Goal: Obtain resource: Download file/media

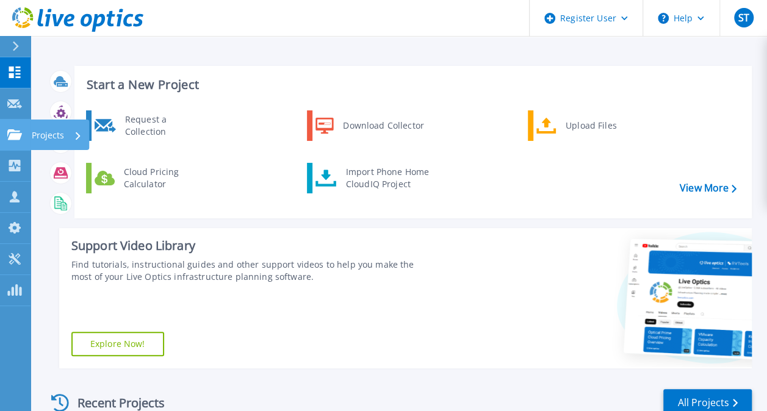
click at [17, 130] on icon at bounding box center [14, 134] width 15 height 10
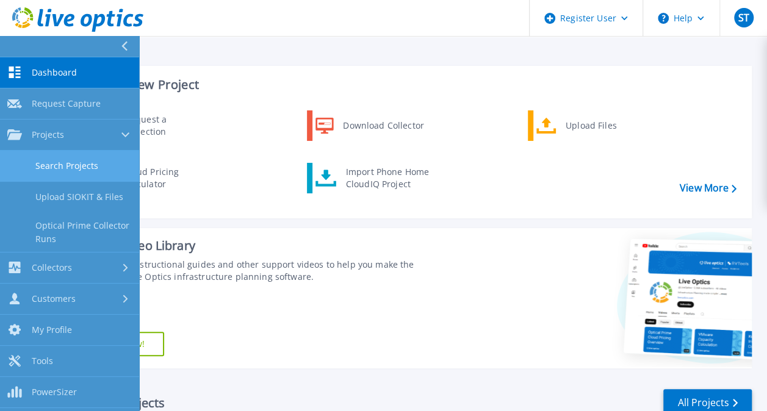
click at [84, 164] on link "Search Projects" at bounding box center [69, 166] width 139 height 31
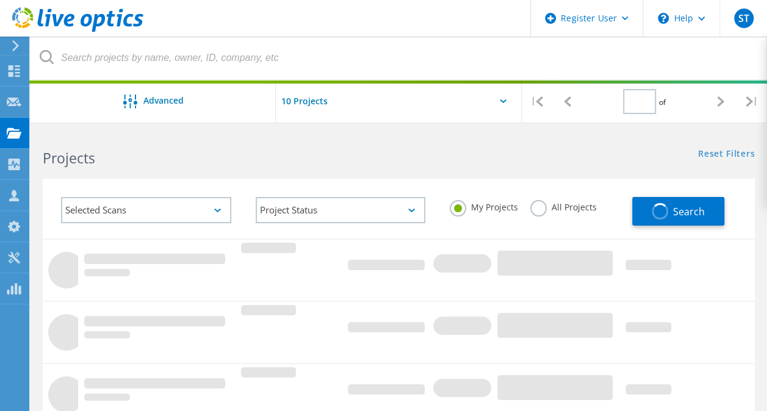
type input "1"
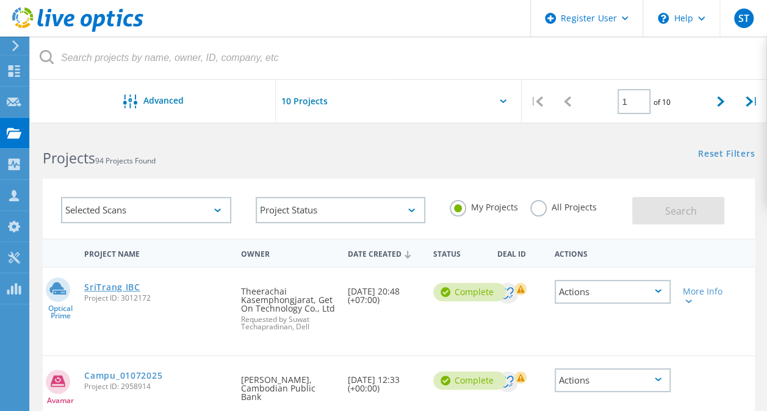
click at [121, 291] on link "SriTrang IBC" at bounding box center [112, 287] width 56 height 9
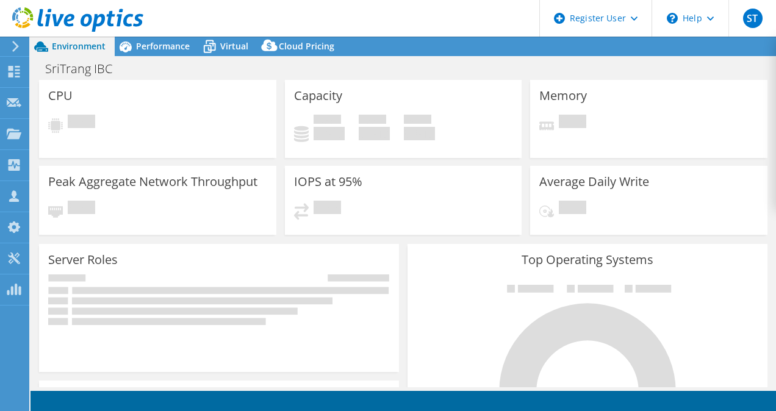
select select "USD"
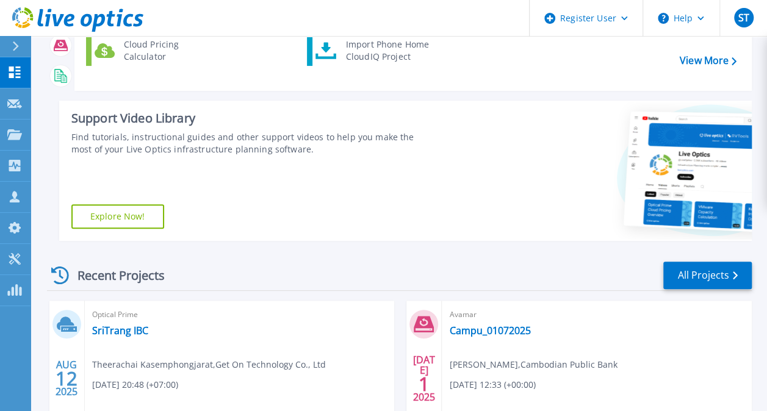
scroll to position [128, 0]
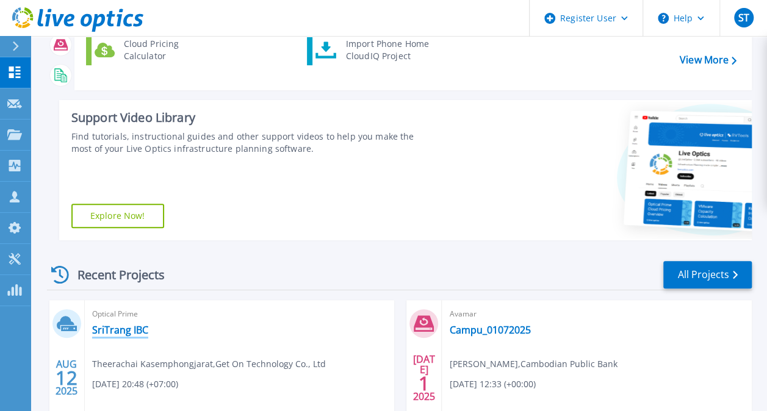
click at [124, 331] on link "SriTrang IBC" at bounding box center [120, 330] width 56 height 12
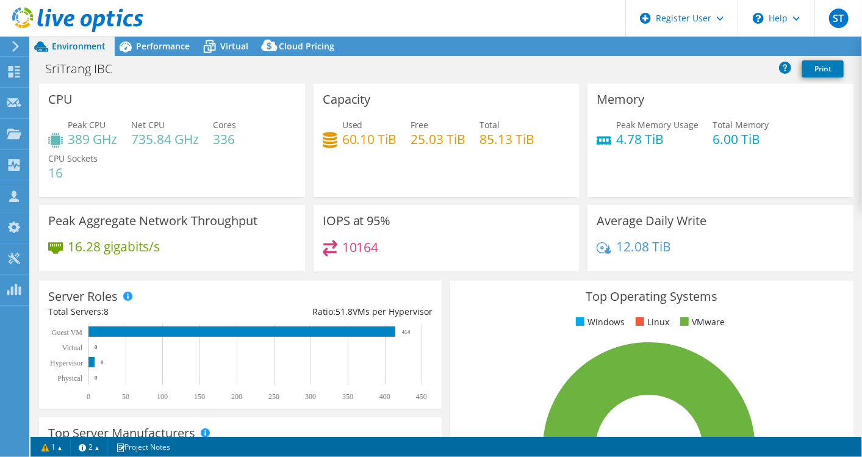
drag, startPoint x: 670, startPoint y: 6, endPoint x: 531, endPoint y: 73, distance: 154.5
click at [531, 73] on div "SriTrang IBC Print" at bounding box center [447, 68] width 832 height 23
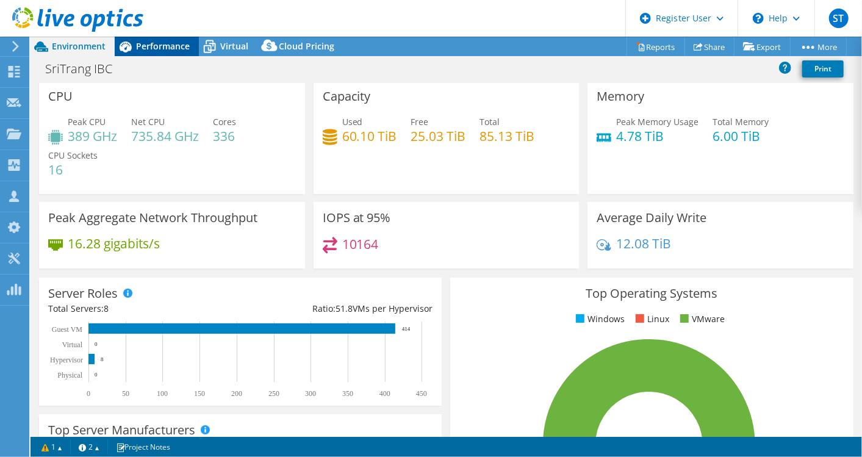
click at [164, 48] on span "Performance" at bounding box center [163, 46] width 54 height 12
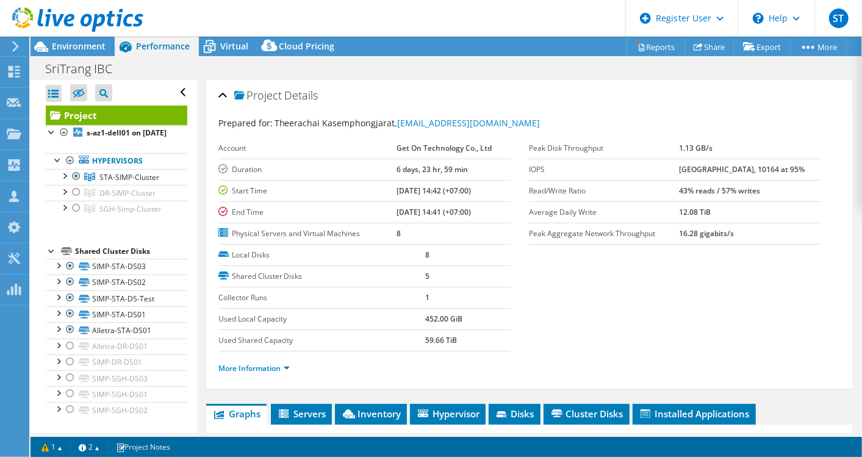
scroll to position [0, 0]
click at [79, 215] on div at bounding box center [76, 208] width 12 height 15
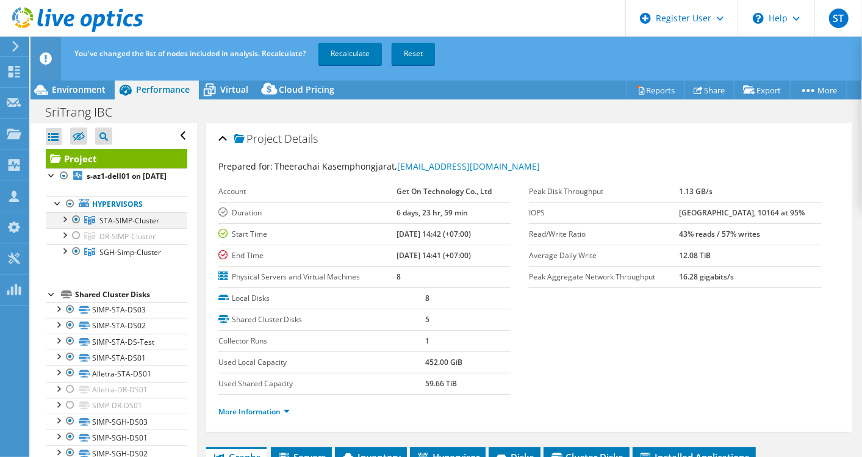
click at [76, 225] on div at bounding box center [76, 219] width 12 height 15
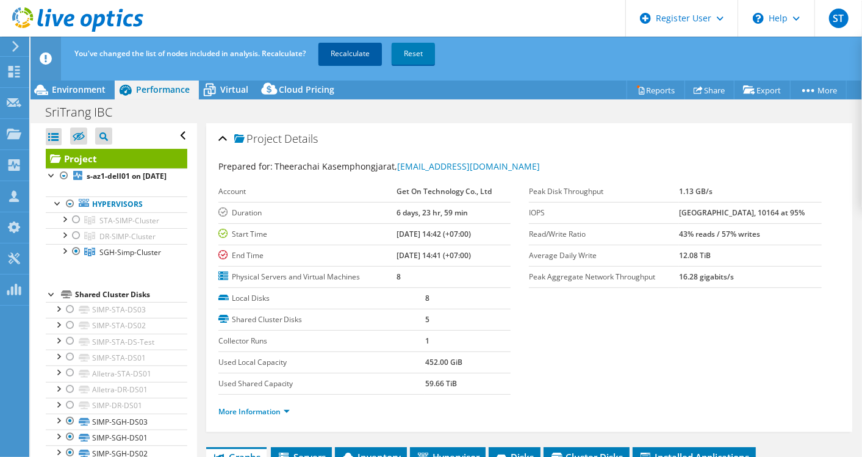
click at [345, 58] on link "Recalculate" at bounding box center [350, 54] width 63 height 22
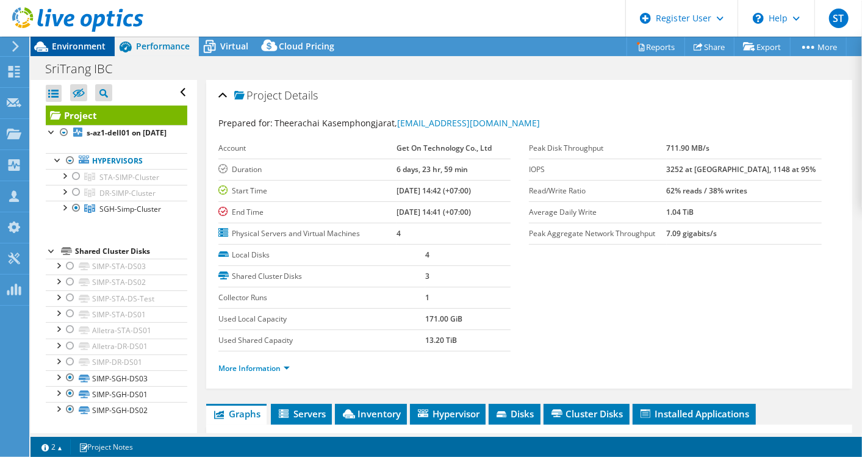
click at [78, 45] on span "Environment" at bounding box center [79, 46] width 54 height 12
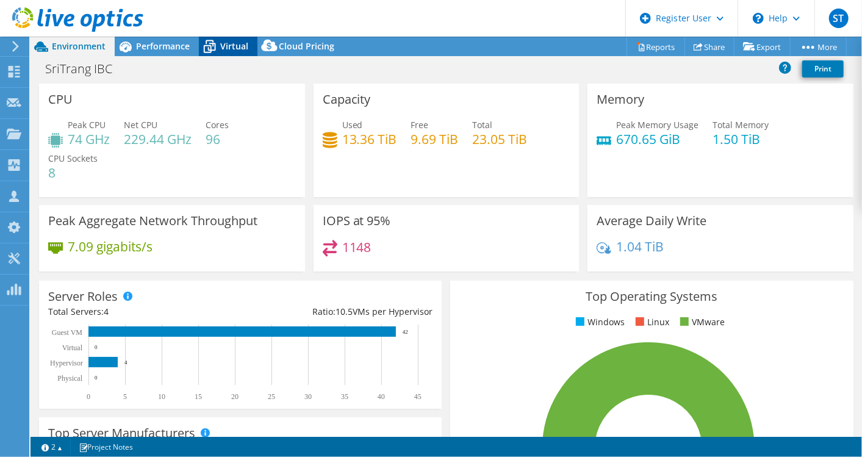
click at [221, 43] on span "Virtual" at bounding box center [234, 46] width 28 height 12
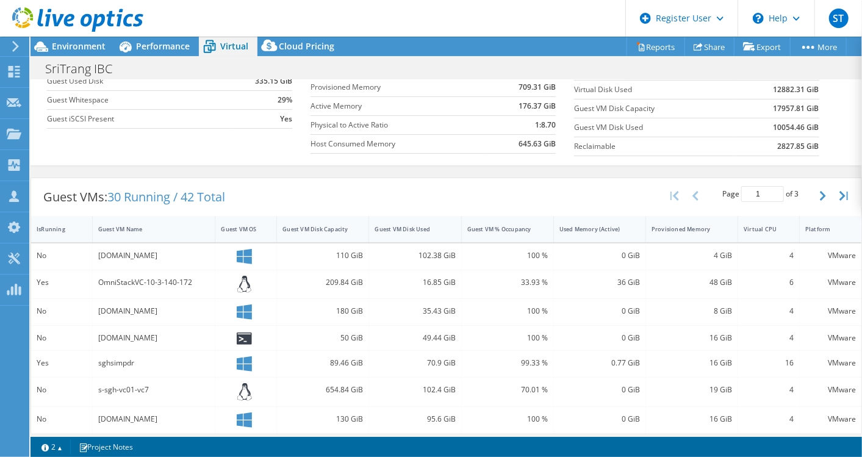
scroll to position [139, 0]
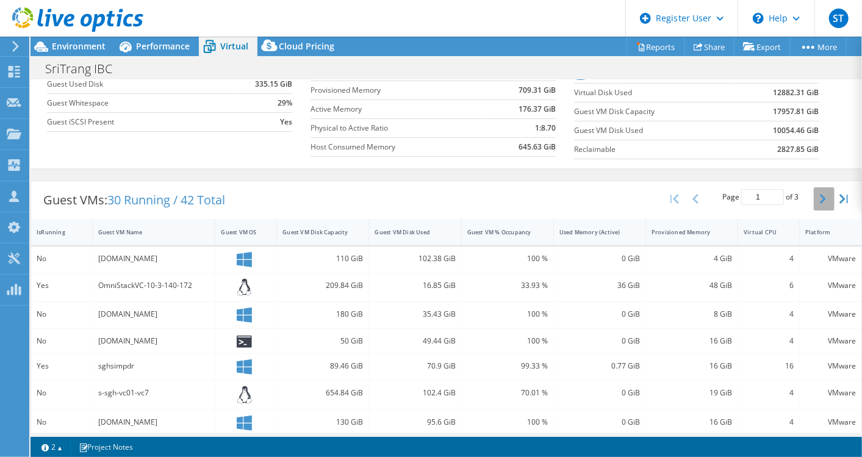
click at [776, 194] on icon "button" at bounding box center [823, 199] width 6 height 10
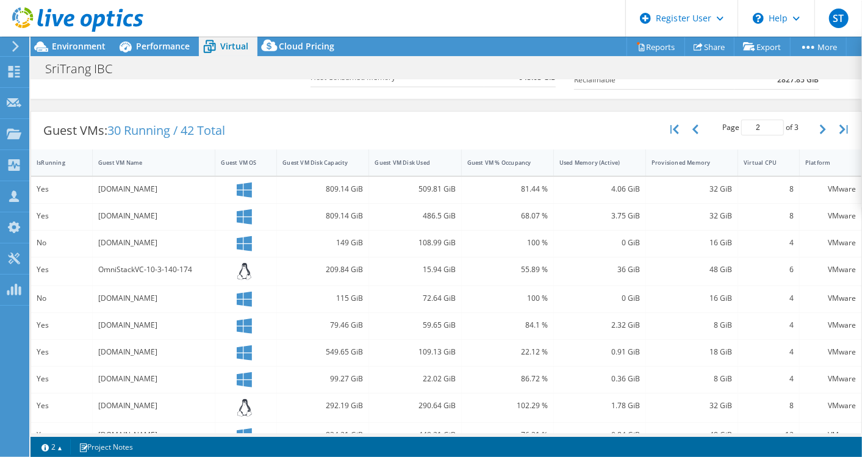
scroll to position [171, 0]
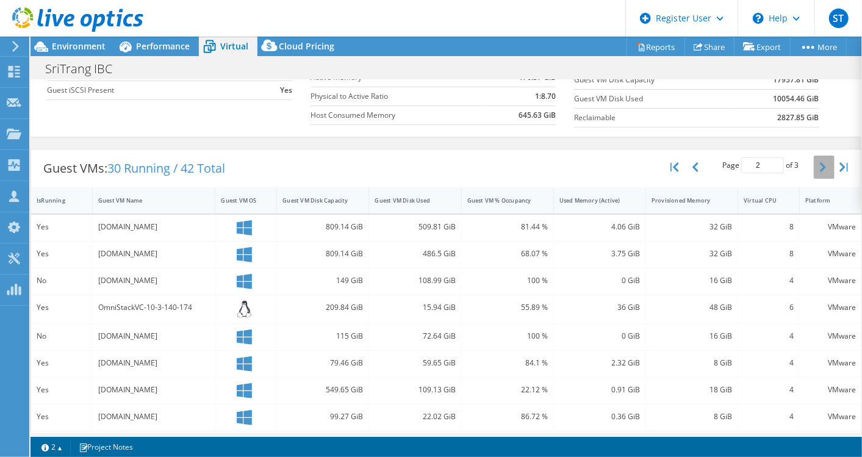
click at [776, 165] on icon "button" at bounding box center [823, 167] width 6 height 10
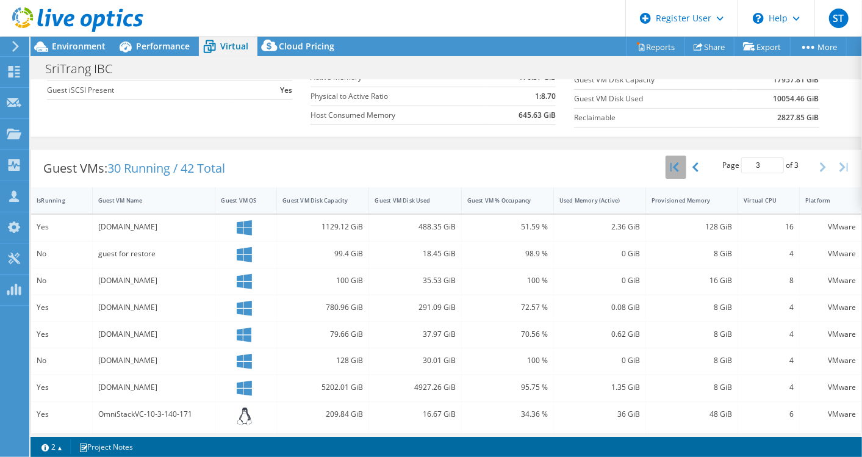
click at [671, 162] on icon "button" at bounding box center [675, 167] width 9 height 10
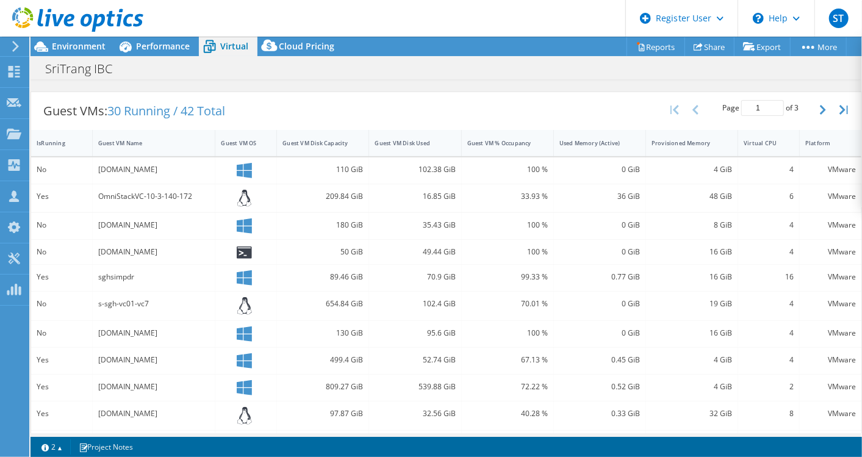
scroll to position [220, 0]
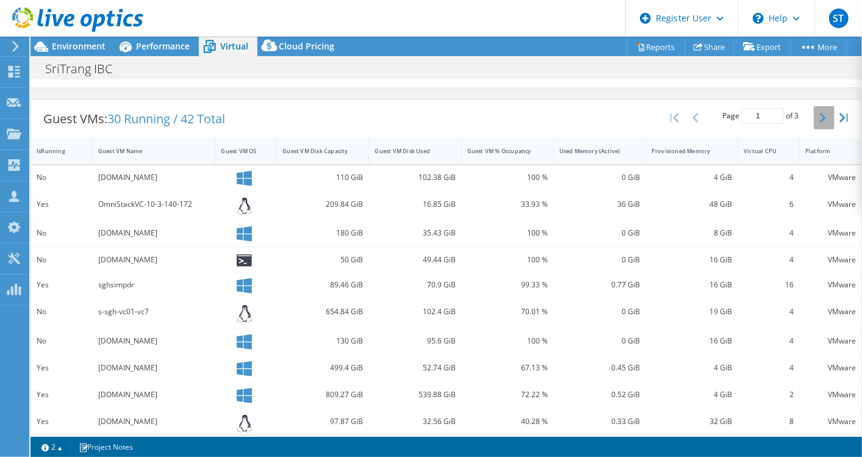
click at [776, 117] on icon "button" at bounding box center [823, 118] width 6 height 10
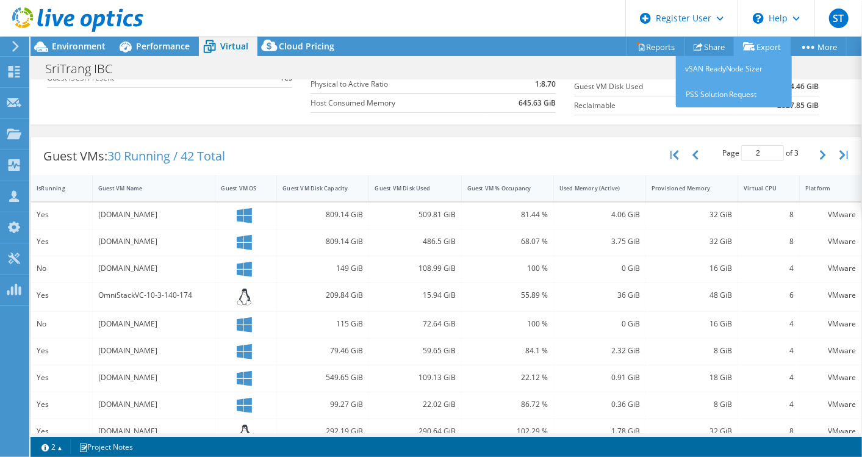
scroll to position [181, 0]
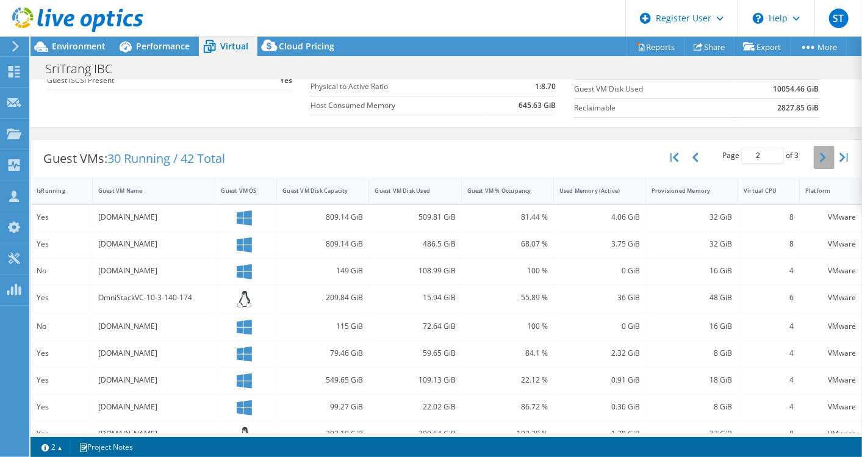
click at [776, 153] on icon "button" at bounding box center [823, 158] width 6 height 10
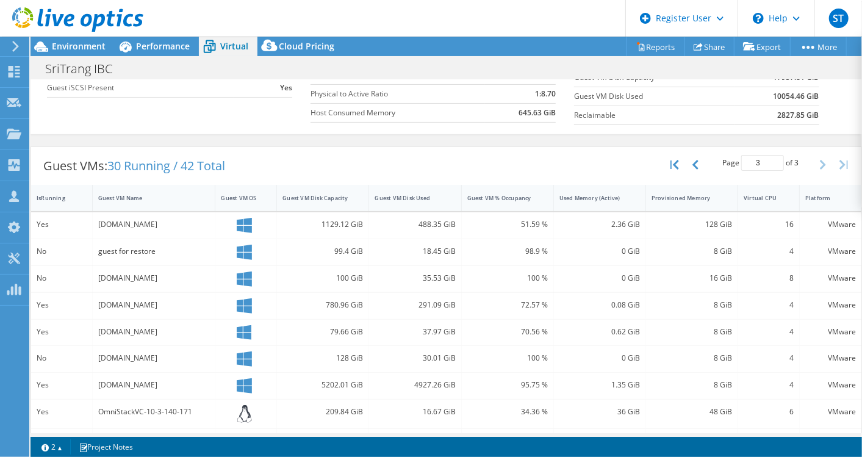
scroll to position [146, 0]
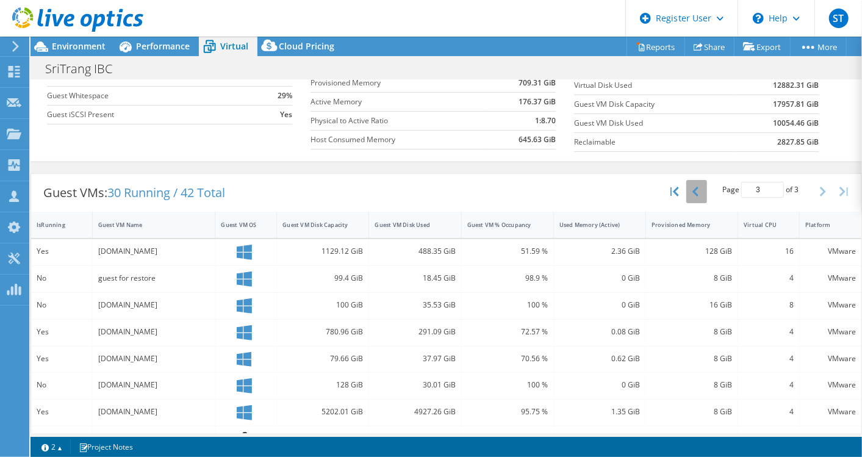
click at [693, 189] on icon "button" at bounding box center [696, 192] width 6 height 10
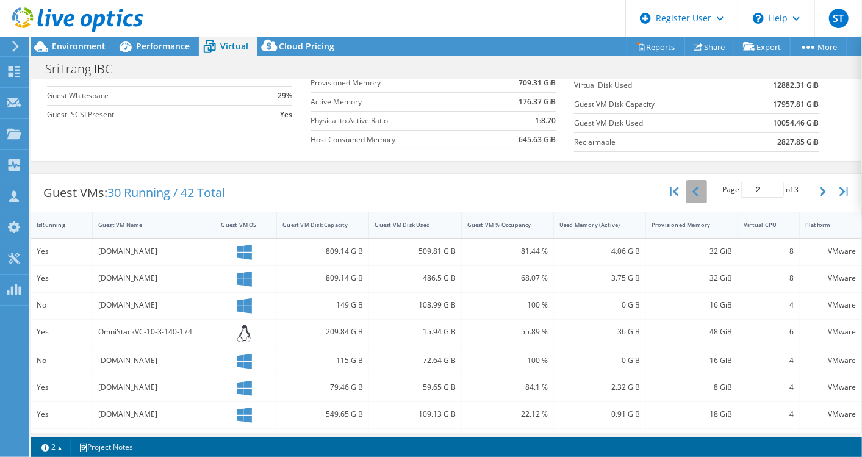
click at [693, 189] on icon "button" at bounding box center [696, 192] width 6 height 10
type input "1"
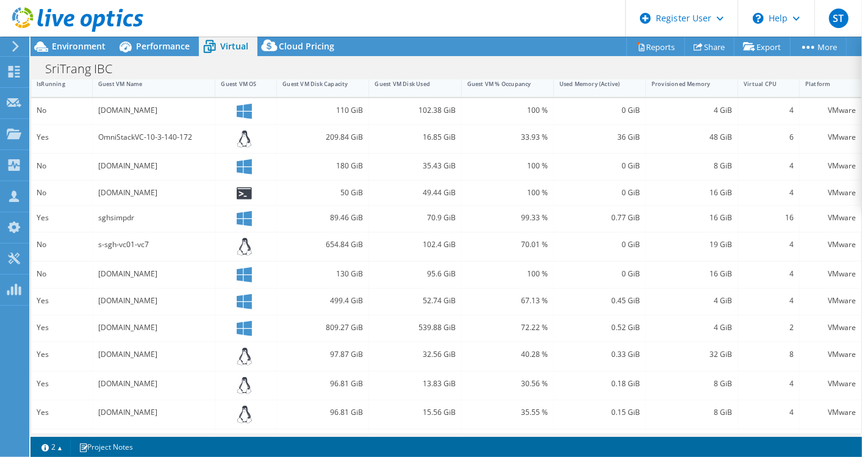
scroll to position [280, 0]
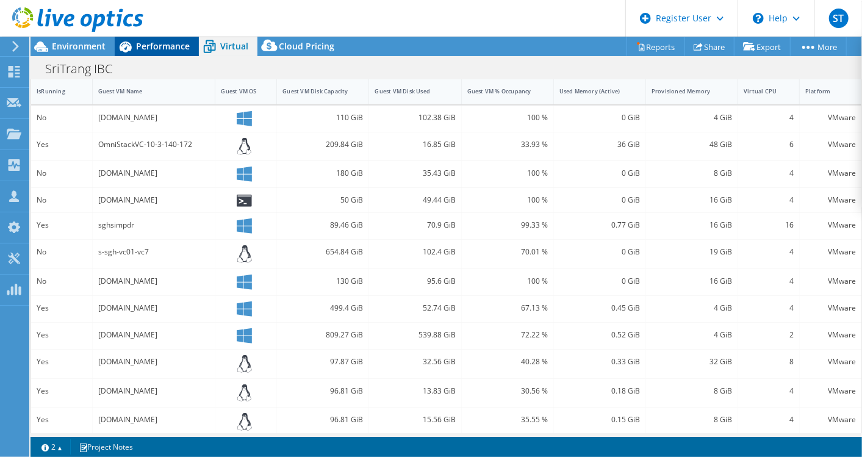
click at [172, 45] on span "Performance" at bounding box center [163, 46] width 54 height 12
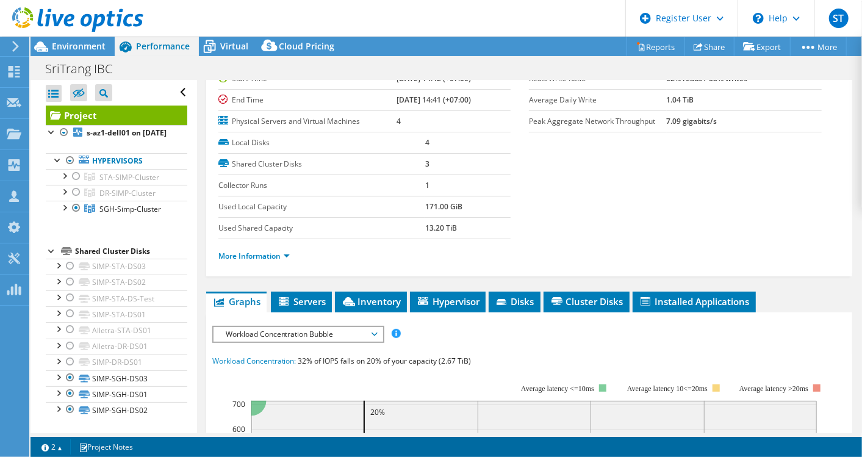
scroll to position [114, 0]
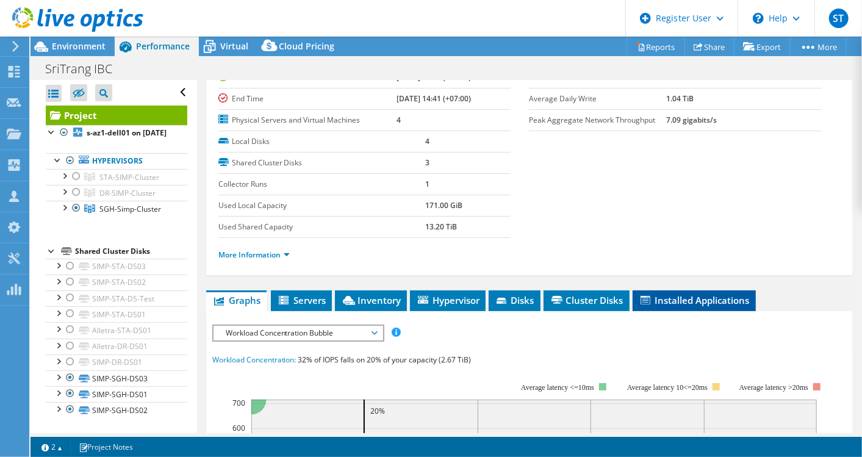
click at [674, 296] on span "Installed Applications" at bounding box center [694, 300] width 111 height 12
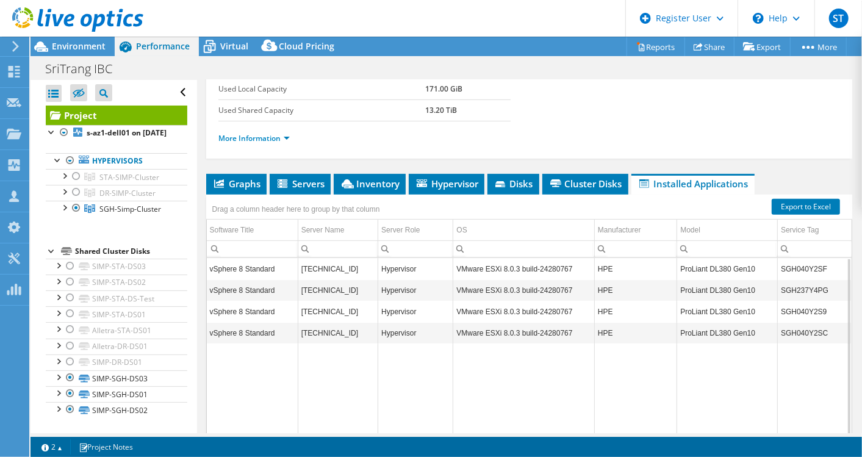
scroll to position [229, 0]
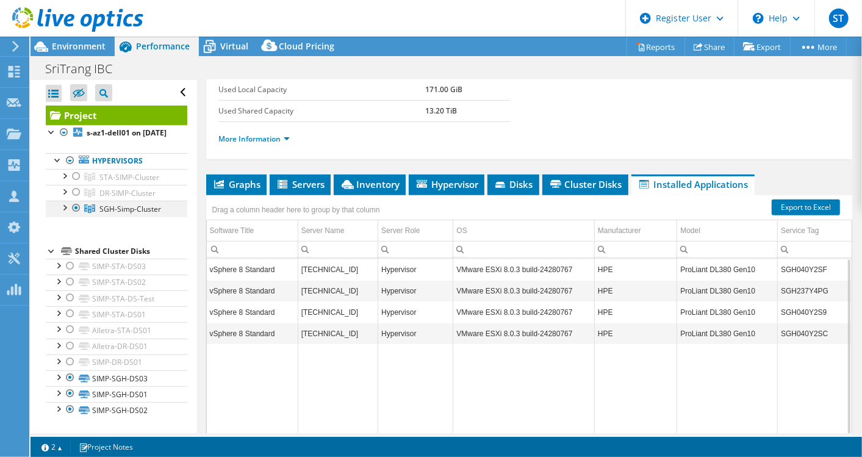
click at [60, 213] on div at bounding box center [64, 207] width 12 height 12
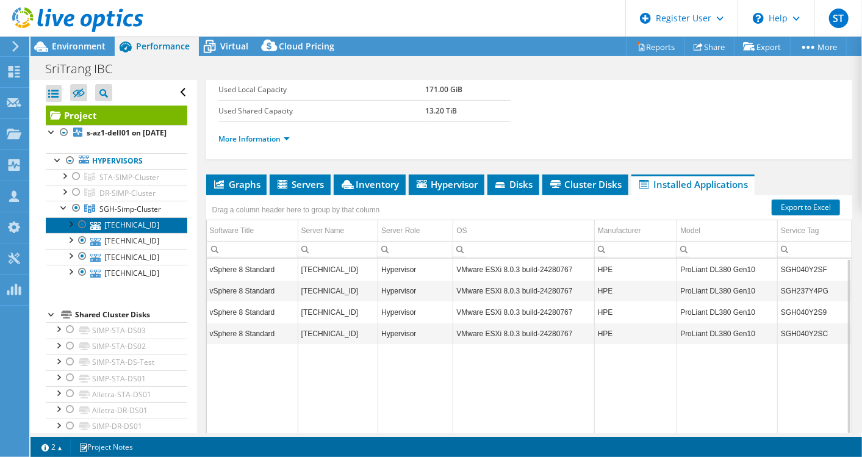
click at [125, 233] on link "[TECHNICAL_ID]" at bounding box center [117, 225] width 142 height 16
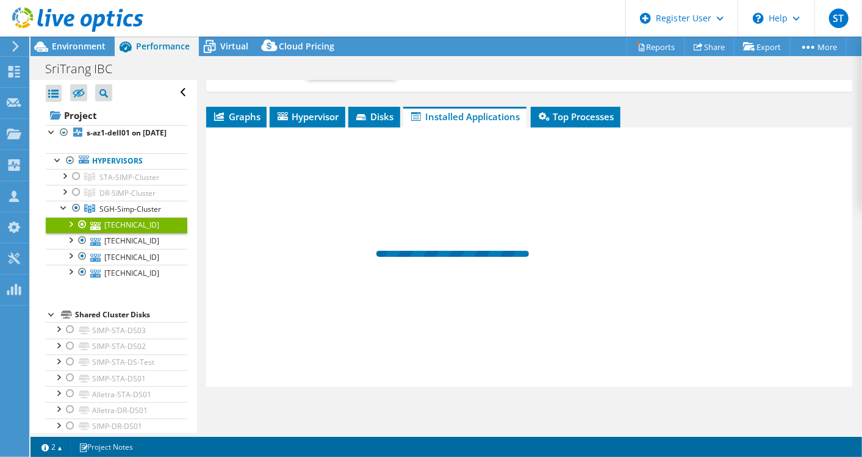
scroll to position [218, 0]
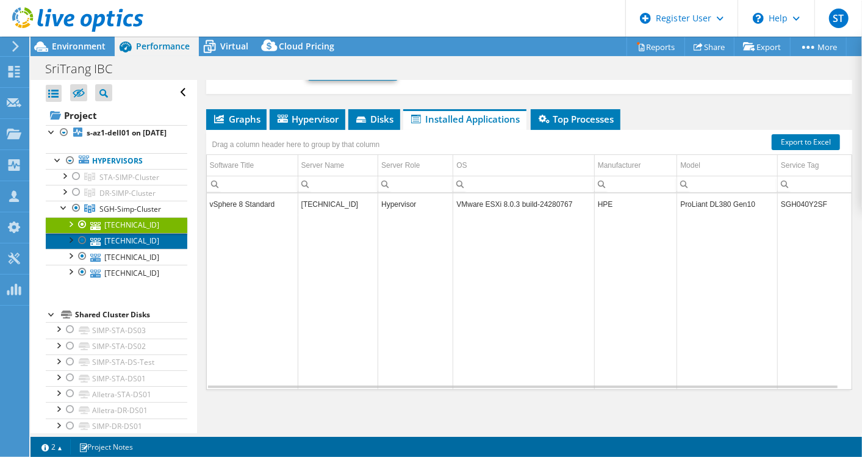
click at [135, 249] on link "[TECHNICAL_ID]" at bounding box center [117, 241] width 142 height 16
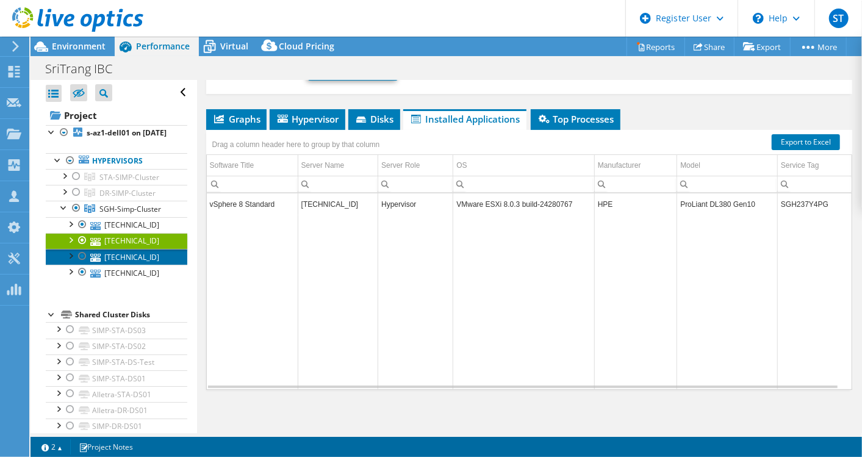
click at [137, 264] on link "[TECHNICAL_ID]" at bounding box center [117, 257] width 142 height 16
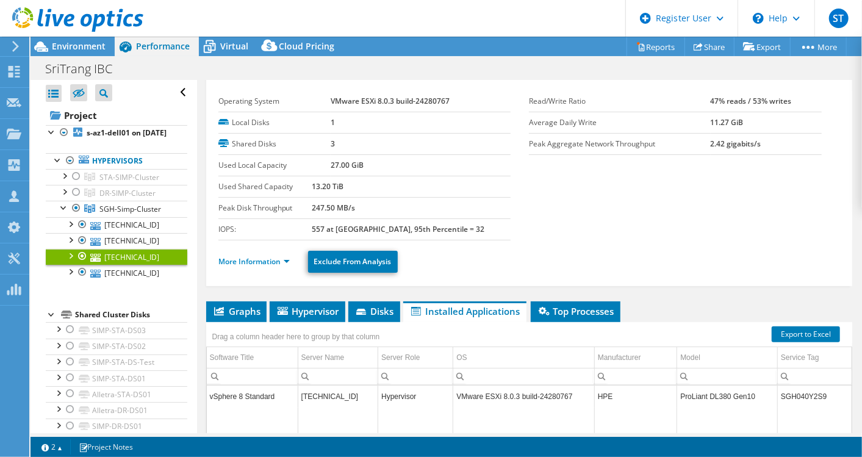
scroll to position [0, 0]
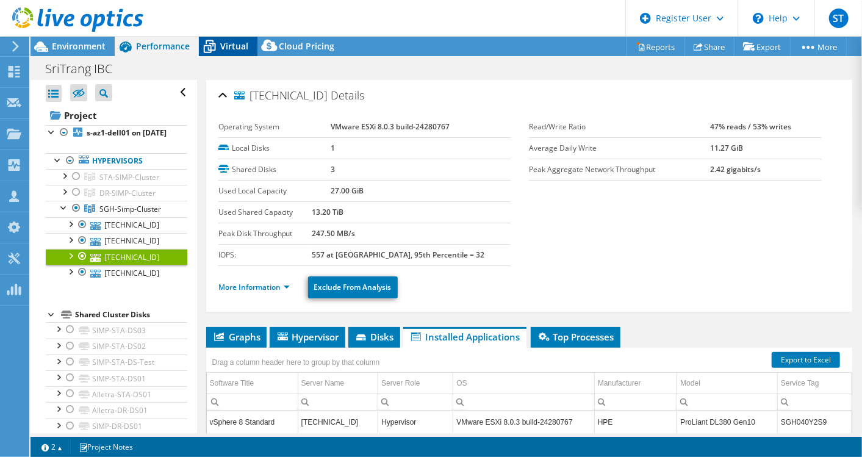
click at [230, 48] on span "Virtual" at bounding box center [234, 46] width 28 height 12
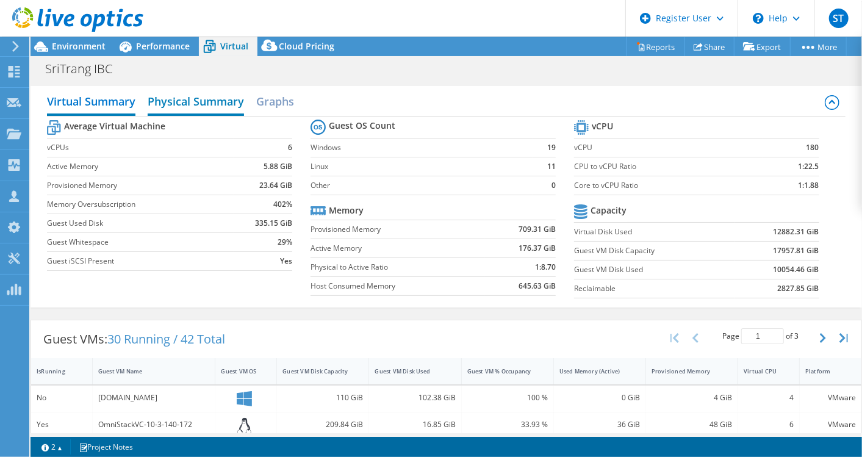
click at [223, 106] on h2 "Physical Summary" at bounding box center [196, 102] width 96 height 27
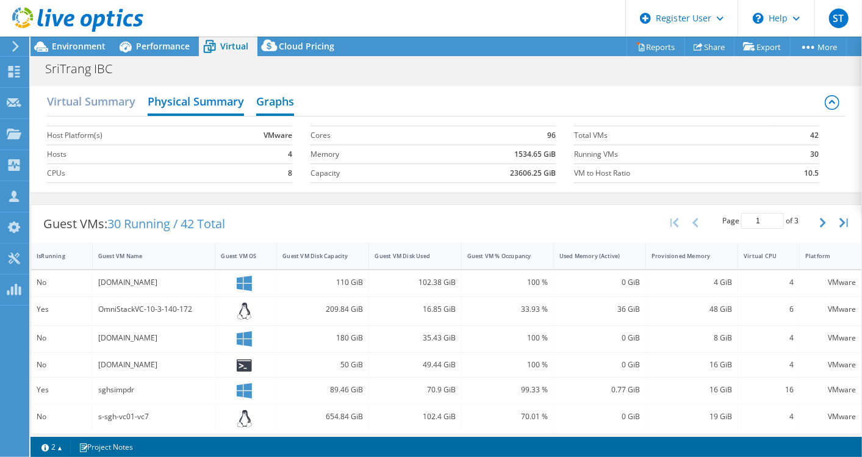
click at [281, 103] on h2 "Graphs" at bounding box center [275, 102] width 38 height 27
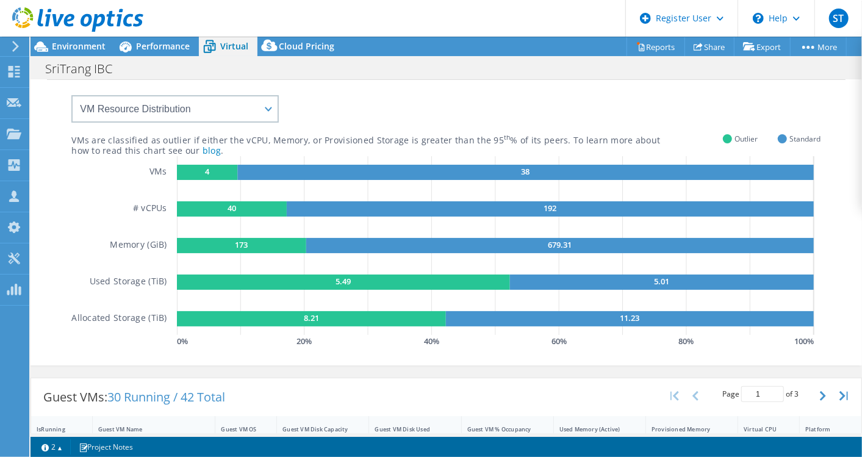
scroll to position [36, 0]
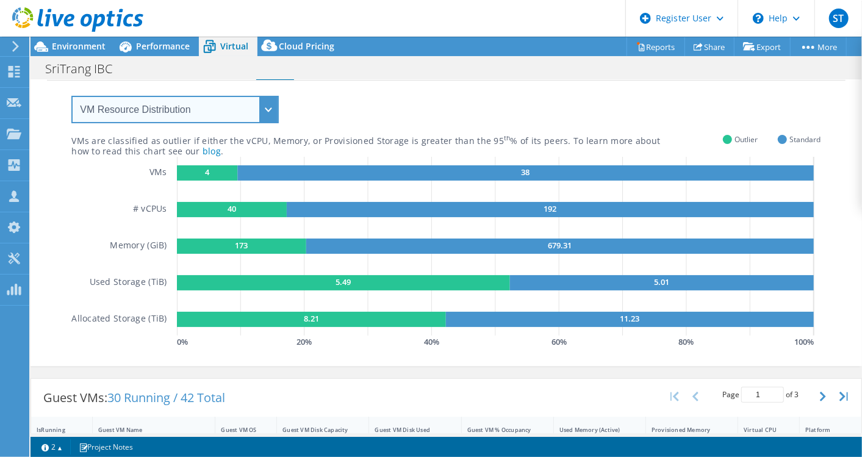
click at [268, 105] on select "VM Resource Distribution Provisioning Contrast Over Provisioning" at bounding box center [175, 109] width 208 height 27
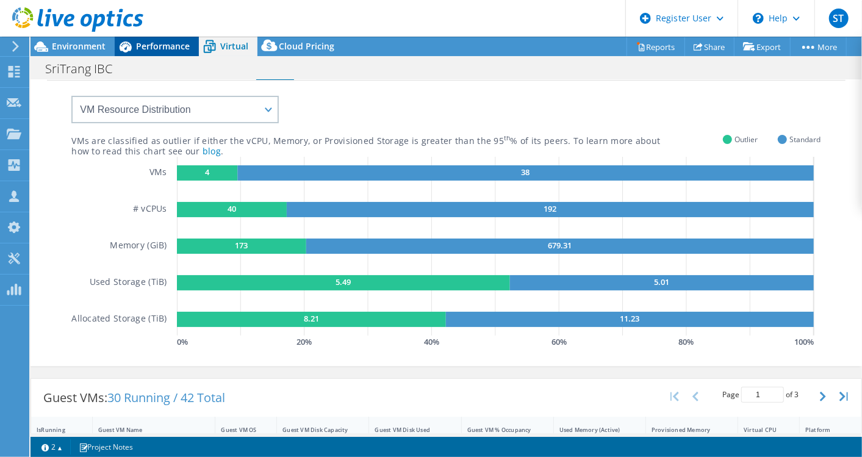
click at [174, 49] on span "Performance" at bounding box center [163, 46] width 54 height 12
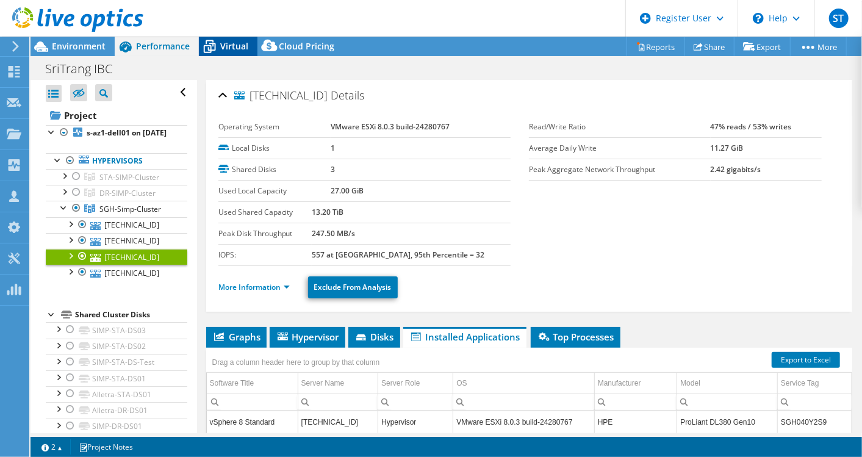
click at [237, 46] on span "Virtual" at bounding box center [234, 46] width 28 height 12
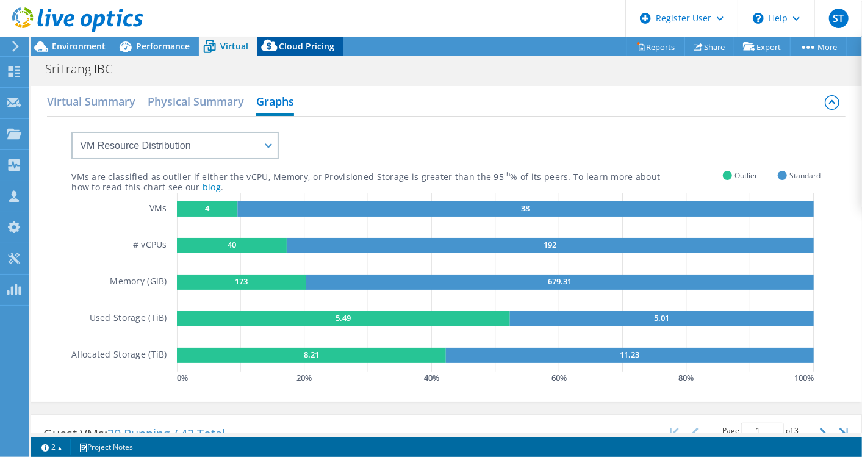
click at [294, 45] on span "Cloud Pricing" at bounding box center [307, 46] width 56 height 12
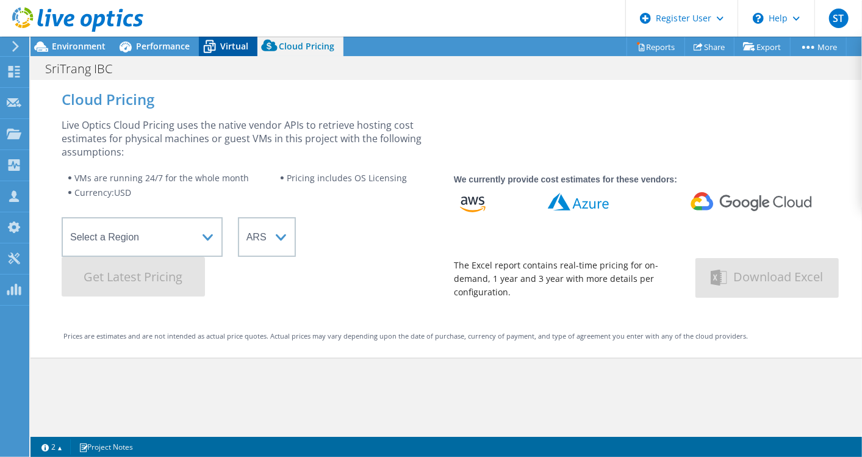
click at [227, 45] on span "Virtual" at bounding box center [234, 46] width 28 height 12
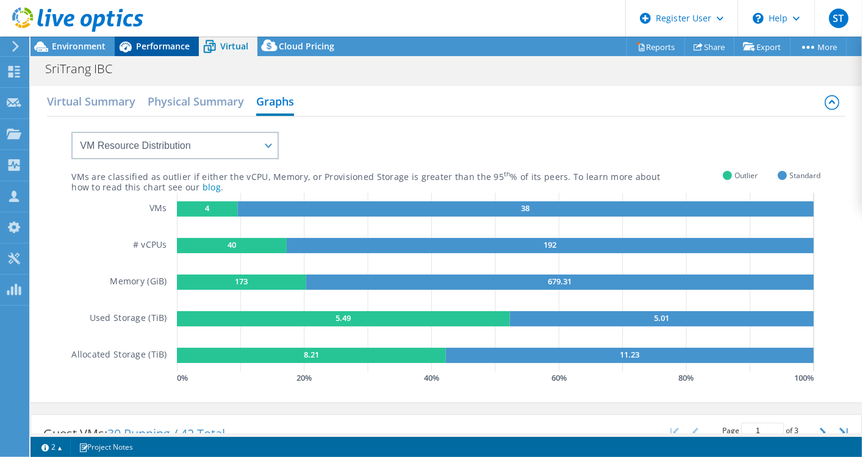
click at [164, 49] on span "Performance" at bounding box center [163, 46] width 54 height 12
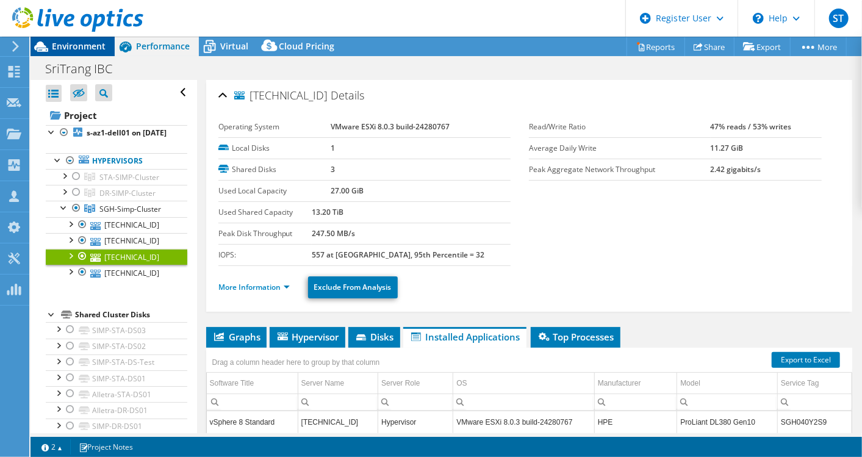
click at [90, 49] on span "Environment" at bounding box center [79, 46] width 54 height 12
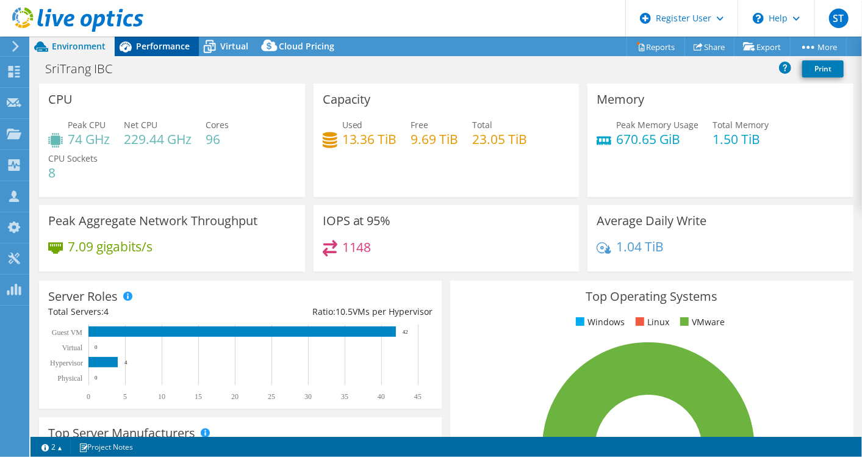
click at [177, 43] on span "Performance" at bounding box center [163, 46] width 54 height 12
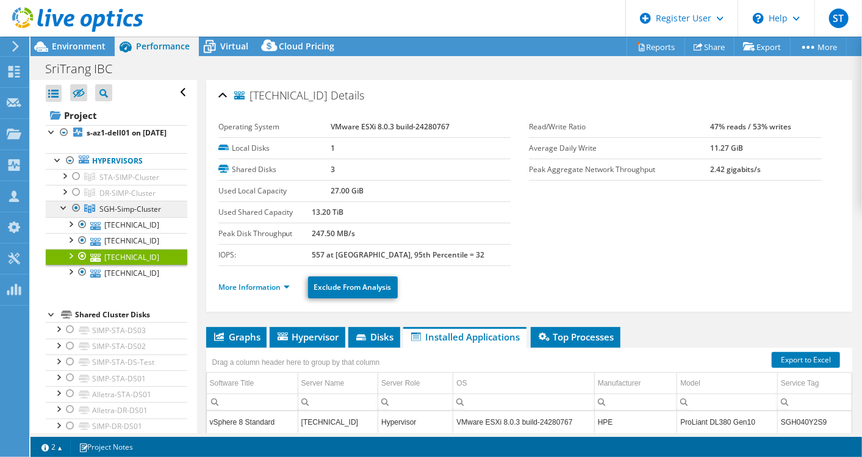
click at [129, 182] on span "SGH-Simp-Cluster" at bounding box center [129, 177] width 60 height 10
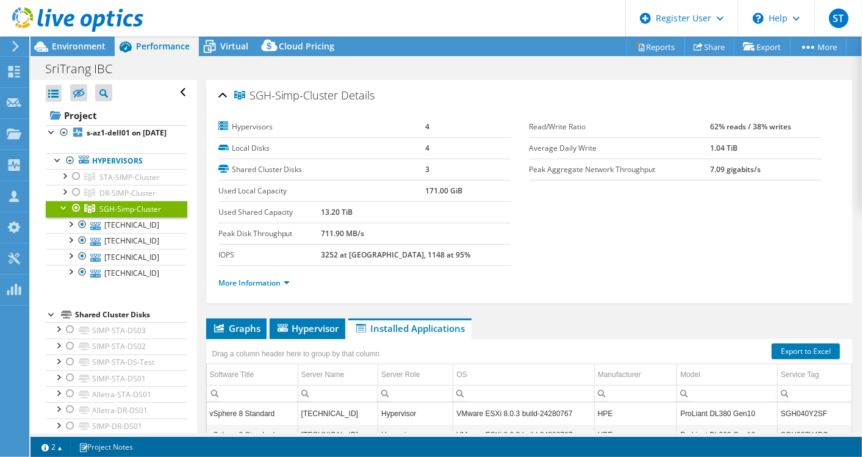
drag, startPoint x: 499, startPoint y: 218, endPoint x: 236, endPoint y: 287, distance: 271.5
click at [236, 287] on li "More Information" at bounding box center [258, 282] width 79 height 13
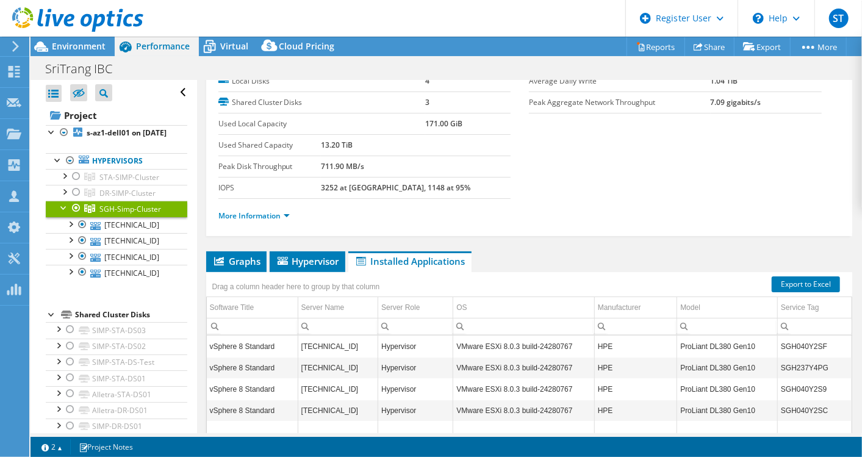
scroll to position [87, 0]
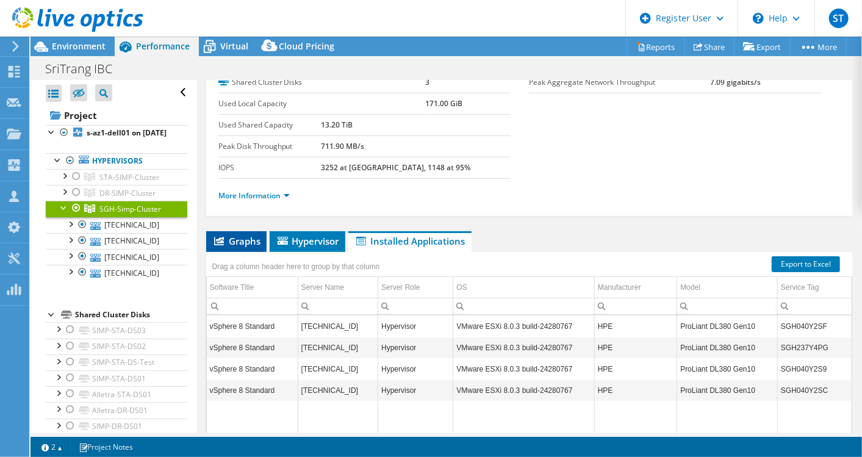
click at [247, 244] on li "Graphs" at bounding box center [236, 241] width 60 height 21
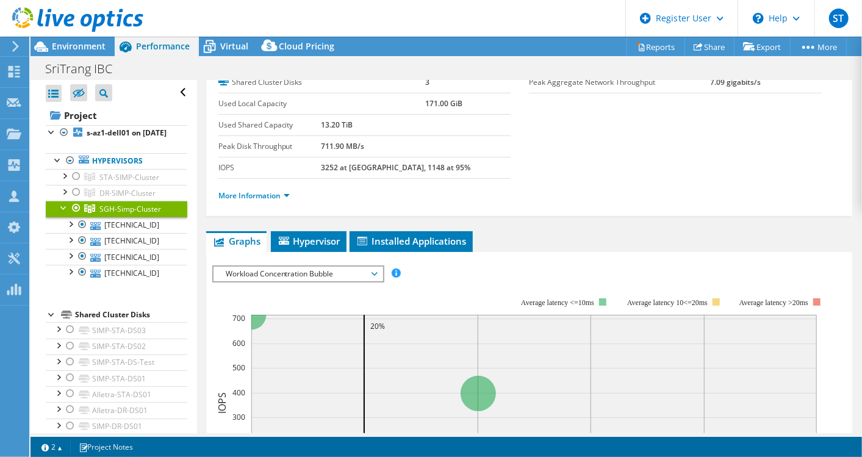
click at [314, 269] on span "Workload Concentration Bubble" at bounding box center [298, 274] width 157 height 15
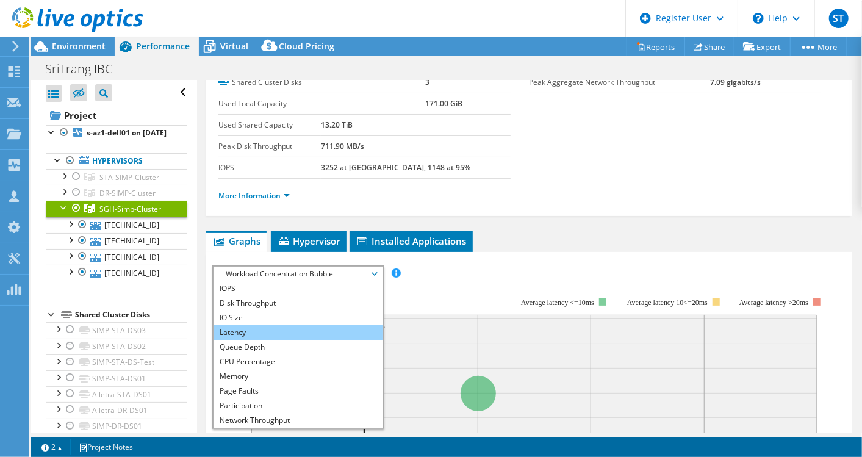
click at [286, 330] on li "Latency" at bounding box center [298, 332] width 169 height 15
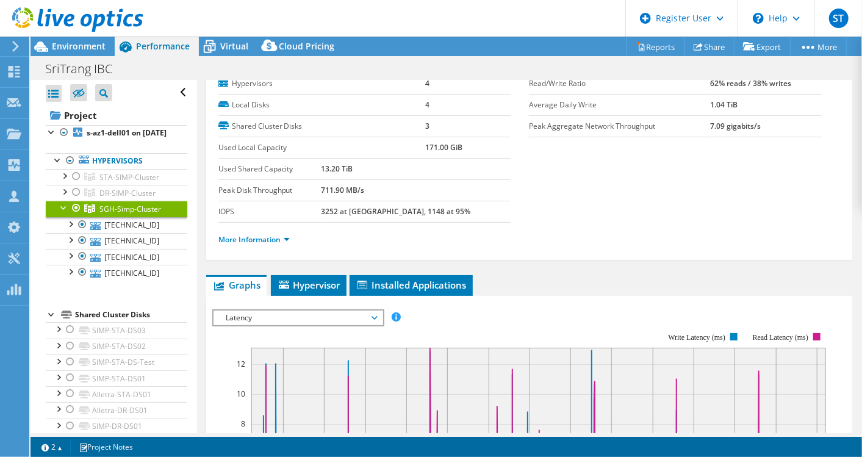
scroll to position [42, 0]
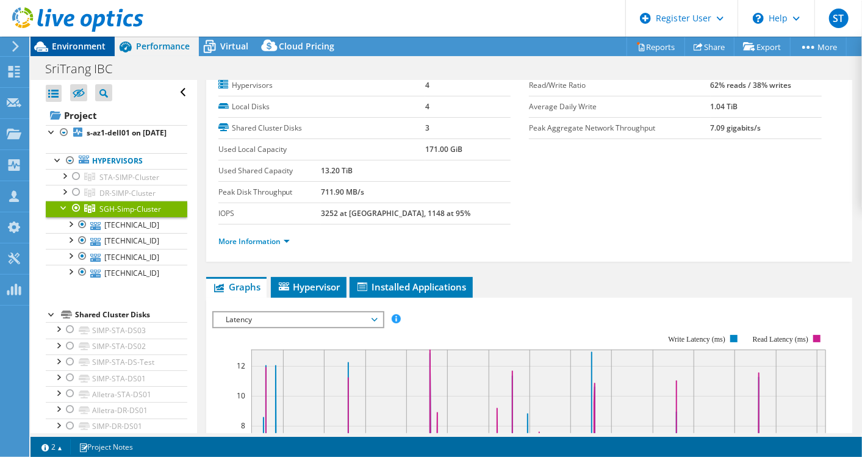
click at [76, 45] on span "Environment" at bounding box center [79, 46] width 54 height 12
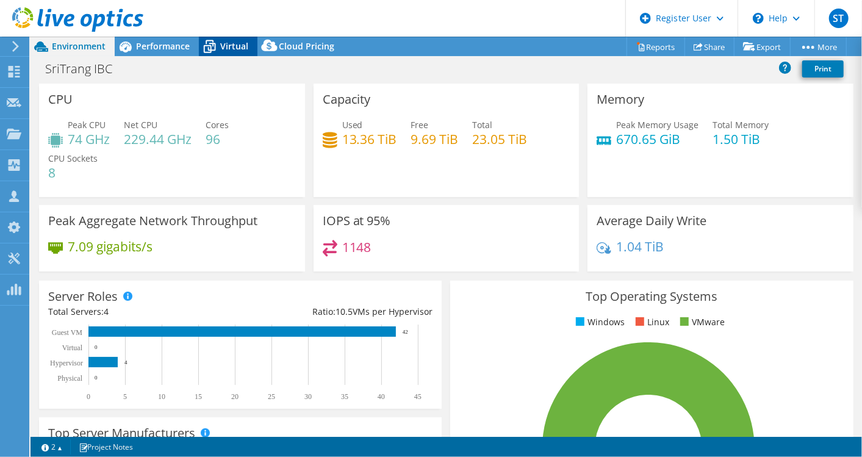
click at [232, 42] on span "Virtual" at bounding box center [234, 46] width 28 height 12
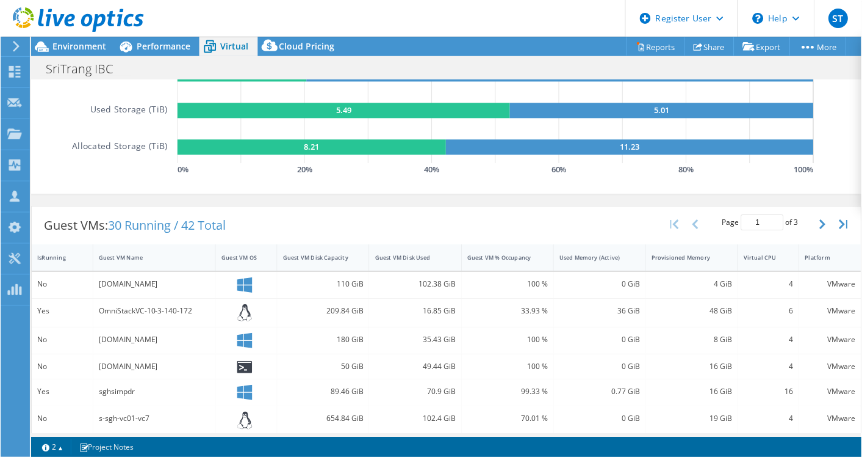
scroll to position [217, 0]
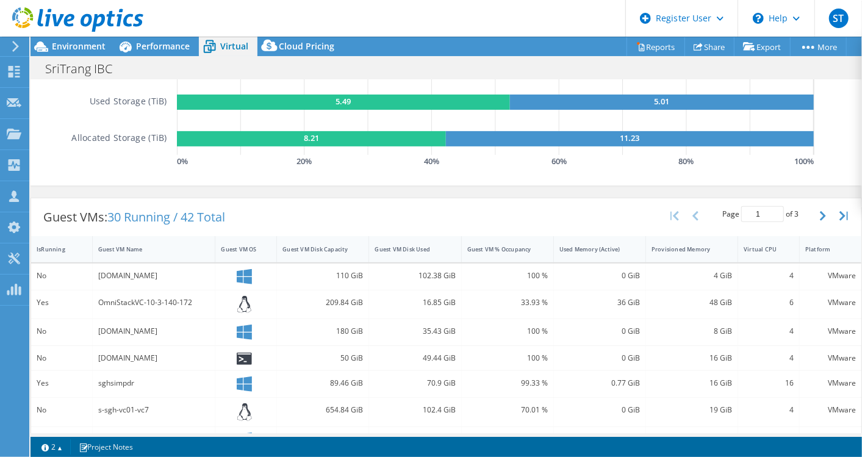
drag, startPoint x: 194, startPoint y: 270, endPoint x: 525, endPoint y: 343, distance: 338.7
click at [394, 342] on div "35.43 GiB" at bounding box center [415, 332] width 92 height 26
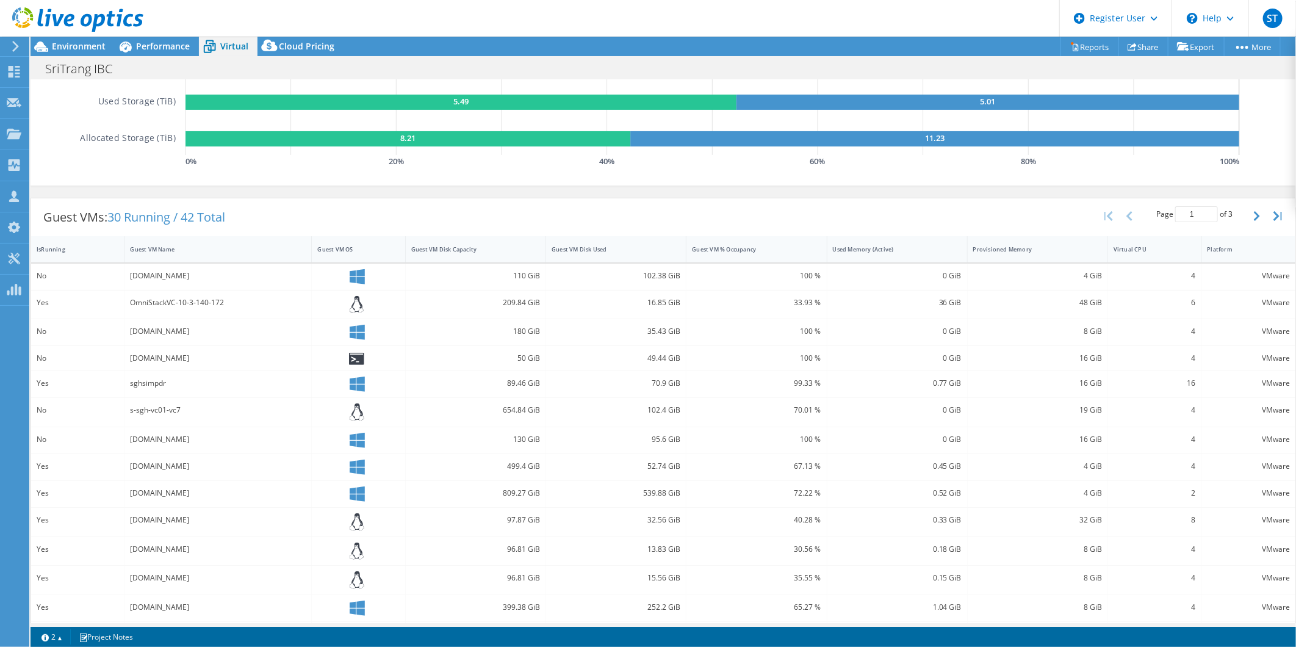
scroll to position [277, 0]
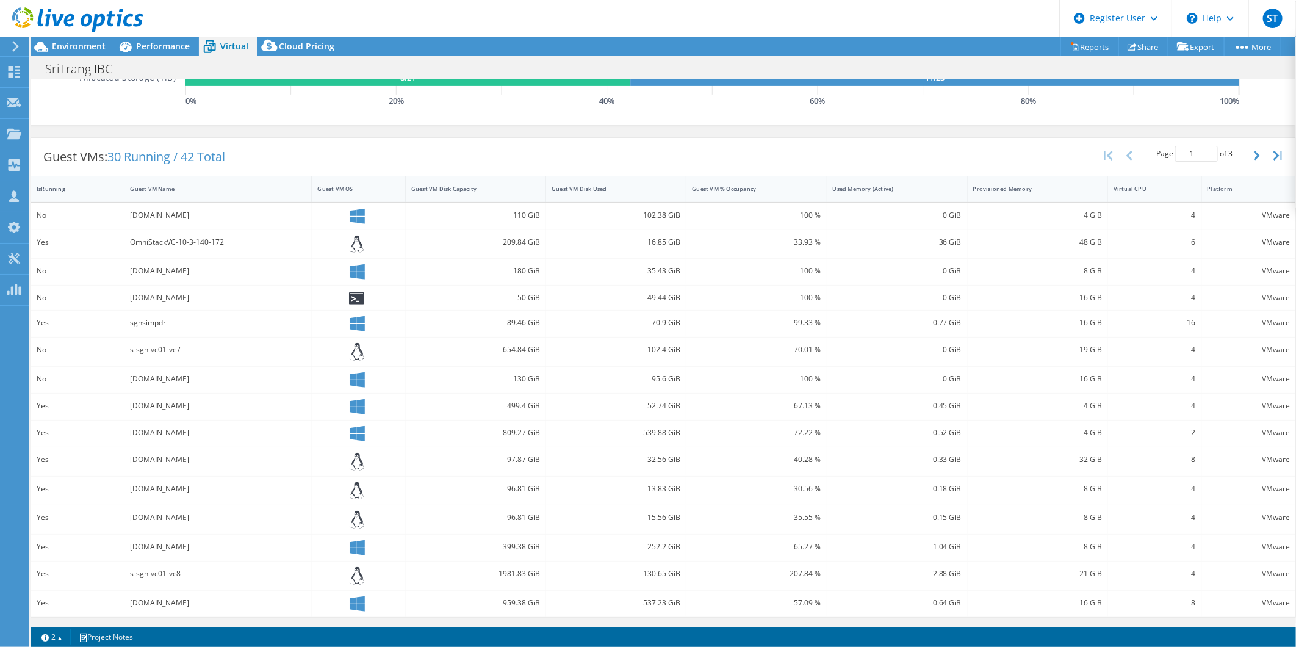
drag, startPoint x: 505, startPoint y: 186, endPoint x: 657, endPoint y: 212, distance: 154.8
click at [657, 212] on div "IsRunning Guest VM Name Guest VM OS Guest VM Disk Capacity Guest VM Disk Used G…" at bounding box center [663, 396] width 1265 height 441
click at [416, 185] on div "Guest VM Disk Capacity" at bounding box center [468, 189] width 114 height 8
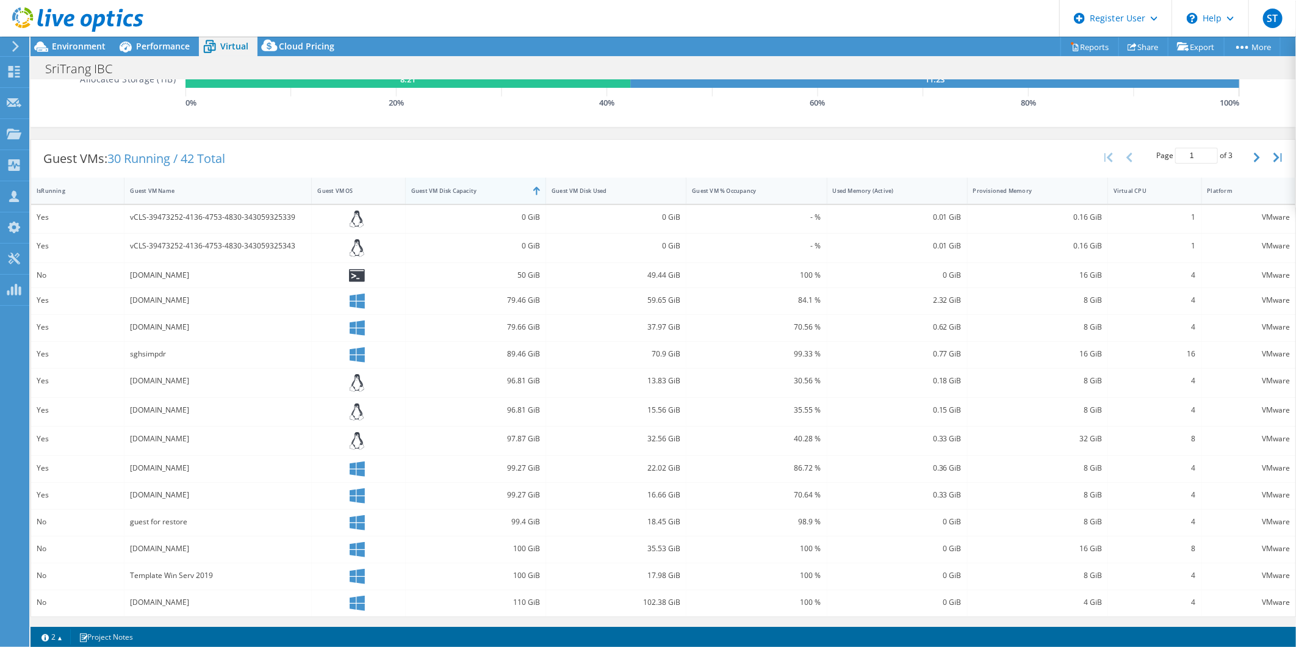
scroll to position [275, 0]
click at [431, 189] on div "Guest VM Disk Capacity" at bounding box center [468, 191] width 114 height 8
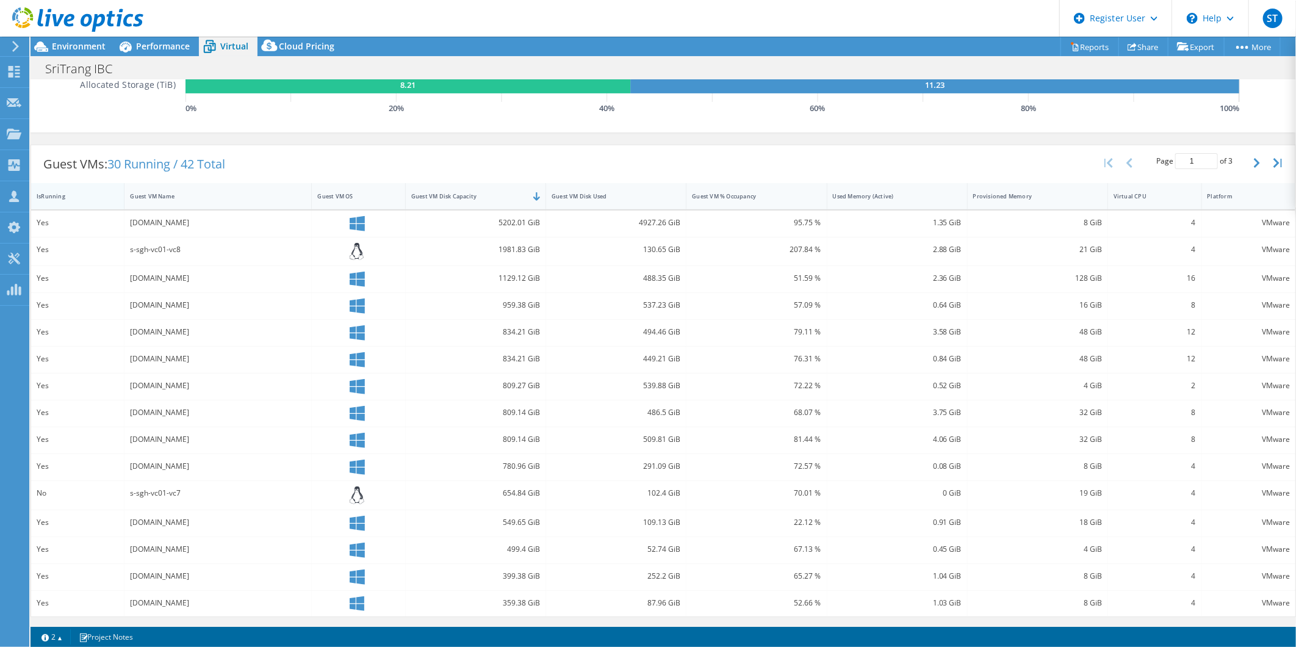
click at [56, 200] on div "IsRunning" at bounding box center [70, 196] width 78 height 19
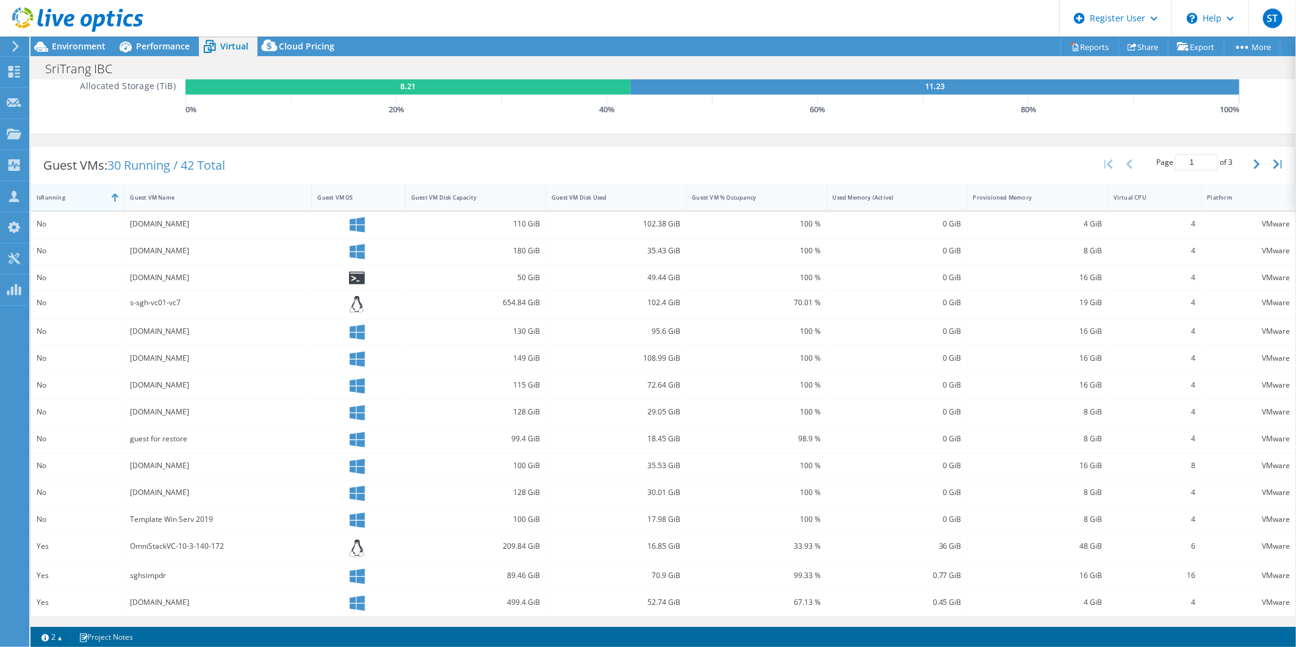
scroll to position [269, 0]
click at [56, 200] on div "IsRunning" at bounding box center [70, 197] width 67 height 8
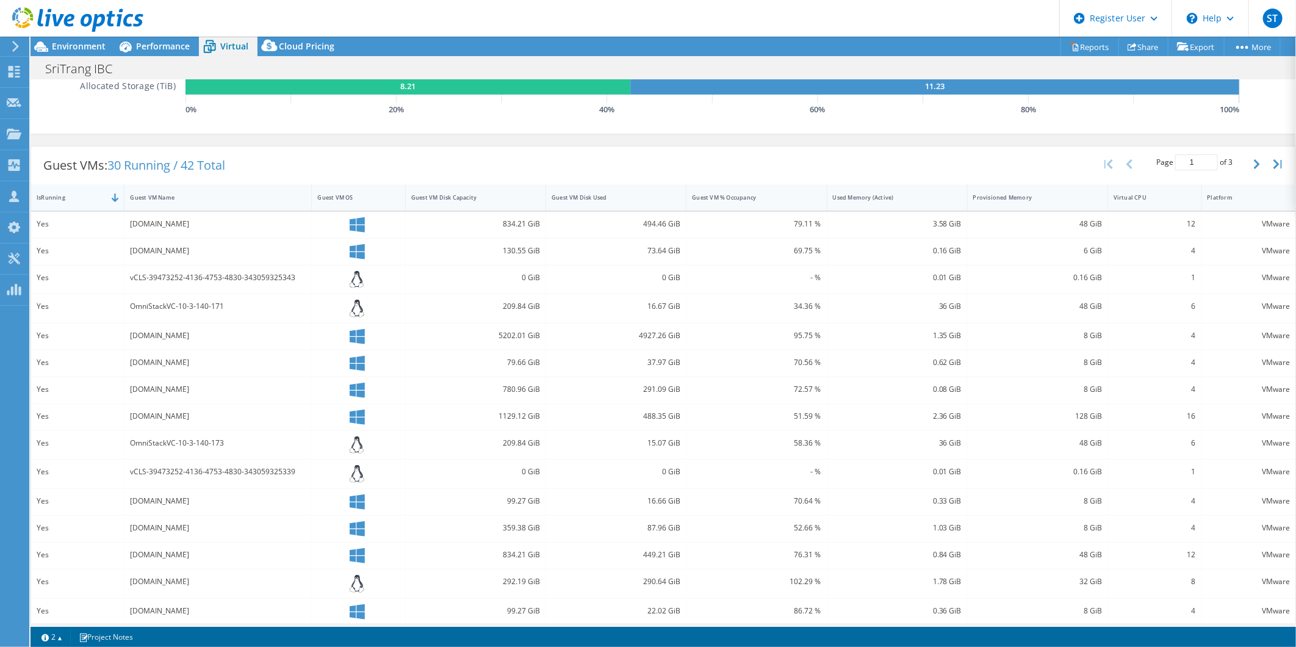
scroll to position [270, 0]
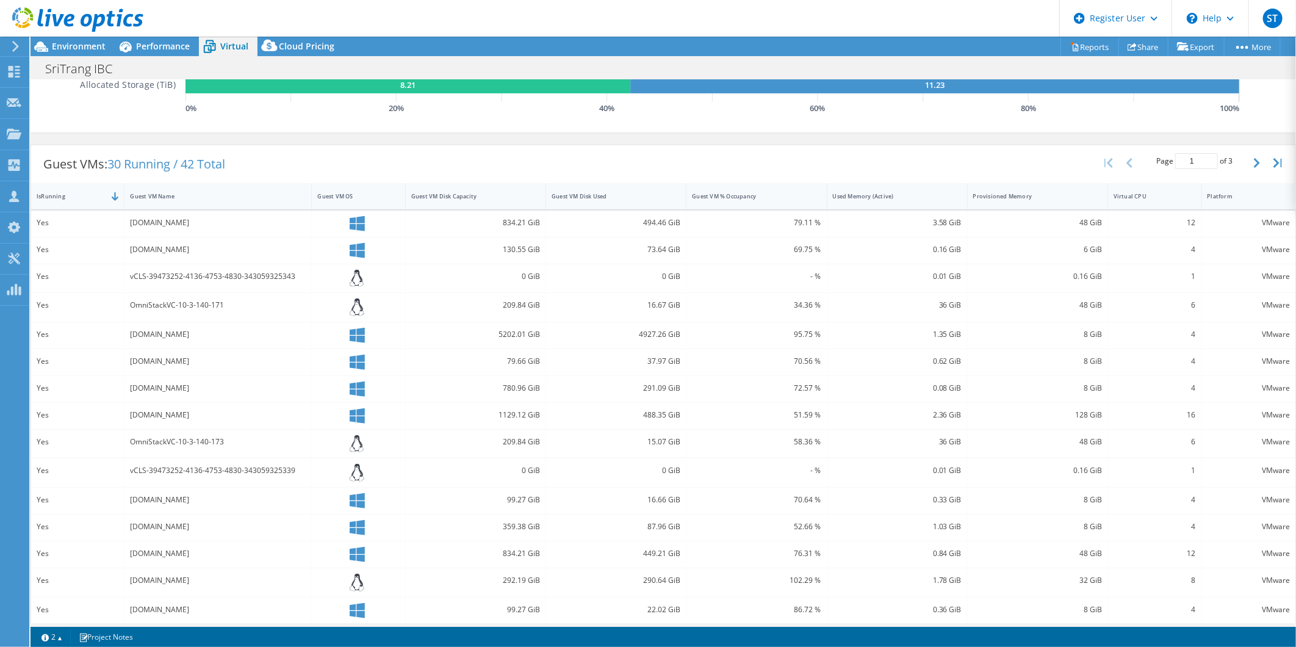
drag, startPoint x: 490, startPoint y: 190, endPoint x: 504, endPoint y: 447, distance: 256.8
click at [504, 411] on div "IsRunning Guest VM Name Guest VM OS Guest VM Disk Capacity Guest VM Disk Used G…" at bounding box center [663, 403] width 1265 height 441
click at [590, 343] on div "4927.26 GiB" at bounding box center [616, 335] width 140 height 26
click at [532, 162] on div "Guest VMs: 30 Running / 42 Total Page 1 of 3 5 rows 10 rows 20 rows 25 rows 50 …" at bounding box center [663, 164] width 1265 height 38
drag, startPoint x: 532, startPoint y: 162, endPoint x: 466, endPoint y: 154, distance: 65.7
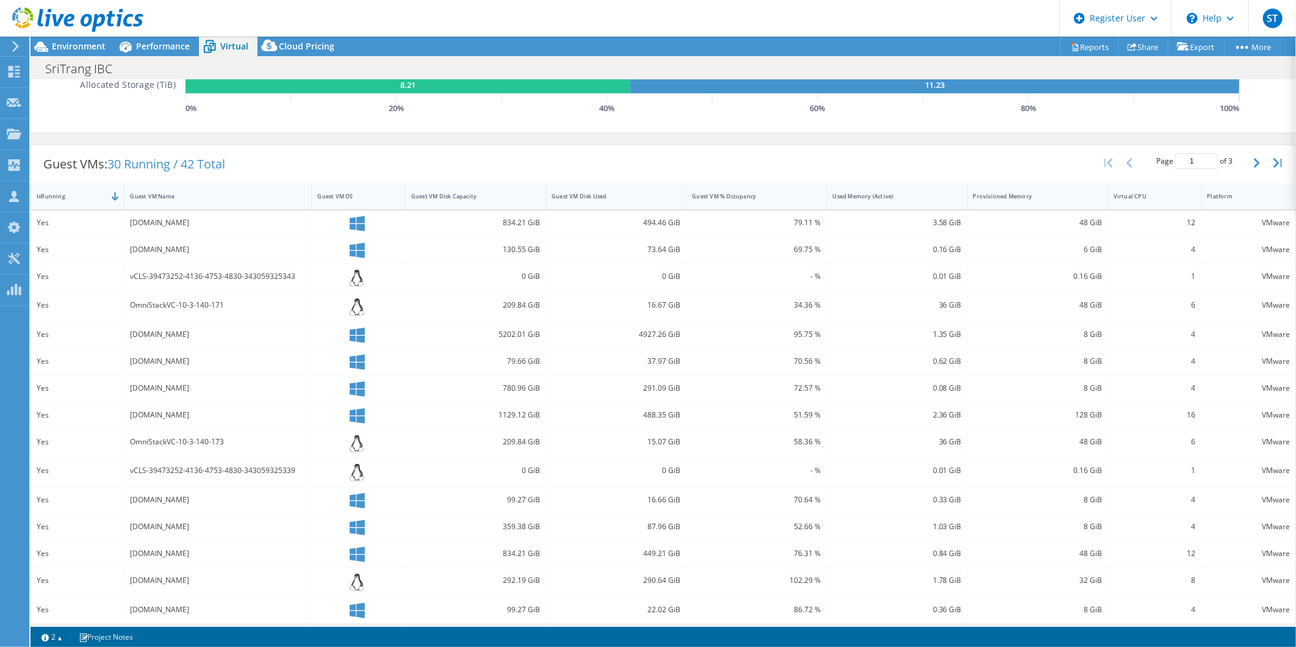
click at [466, 154] on div "Guest VMs: 30 Running / 42 Total Page 1 of 3 5 rows 10 rows 20 rows 25 rows 50 …" at bounding box center [663, 164] width 1265 height 38
drag, startPoint x: 58, startPoint y: 222, endPoint x: 410, endPoint y: 245, distance: 353.0
click at [410, 245] on div "Yes [DOMAIN_NAME] 834.21 GiB 494.46 GiB 79.11 % 3.58 GiB 48 GiB 12 VMware Yes […" at bounding box center [663, 417] width 1265 height 413
drag, startPoint x: 410, startPoint y: 245, endPoint x: 459, endPoint y: 243, distance: 48.9
click at [459, 243] on div "130.55 GiB" at bounding box center [475, 249] width 129 height 13
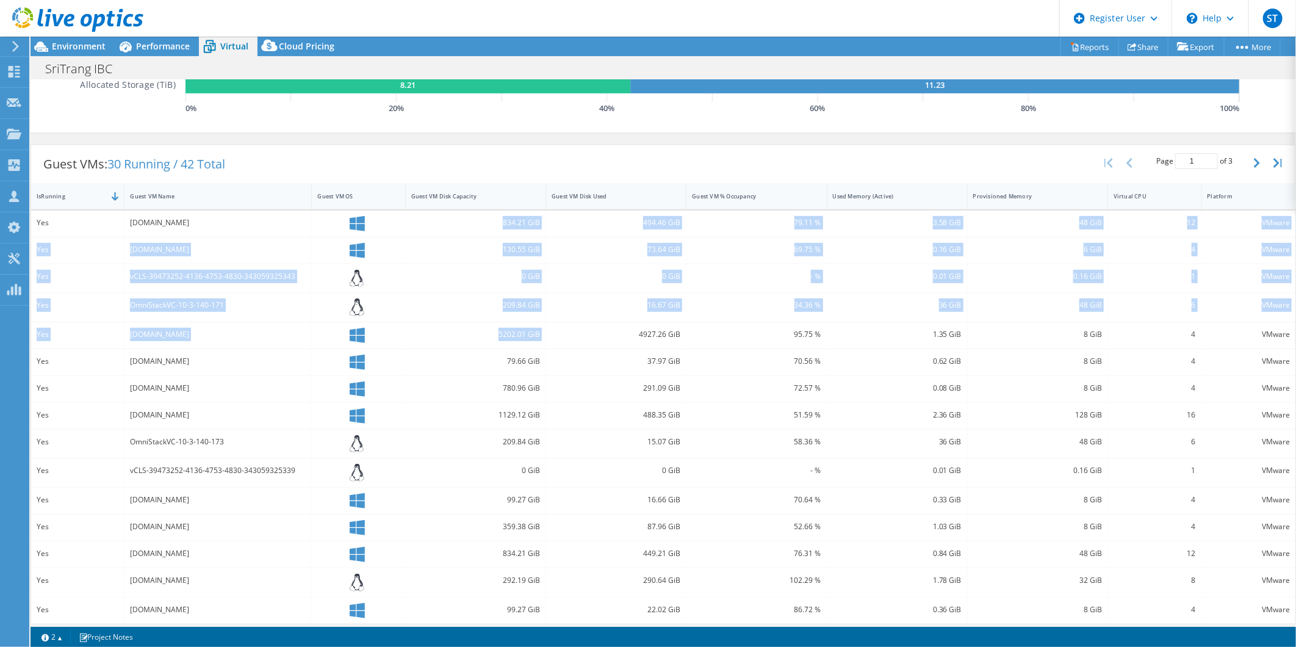
drag, startPoint x: 461, startPoint y: 222, endPoint x: 541, endPoint y: 325, distance: 130.0
click at [541, 325] on div "Yes [DOMAIN_NAME] 834.21 GiB 494.46 GiB 79.11 % 3.58 GiB 48 GiB 12 VMware Yes […" at bounding box center [663, 417] width 1265 height 413
drag, startPoint x: 64, startPoint y: 226, endPoint x: 419, endPoint y: 363, distance: 380.3
click at [419, 363] on div "Yes [DOMAIN_NAME] 834.21 GiB 494.46 GiB 79.11 % 3.58 GiB 48 GiB 12 VMware Yes […" at bounding box center [663, 417] width 1265 height 413
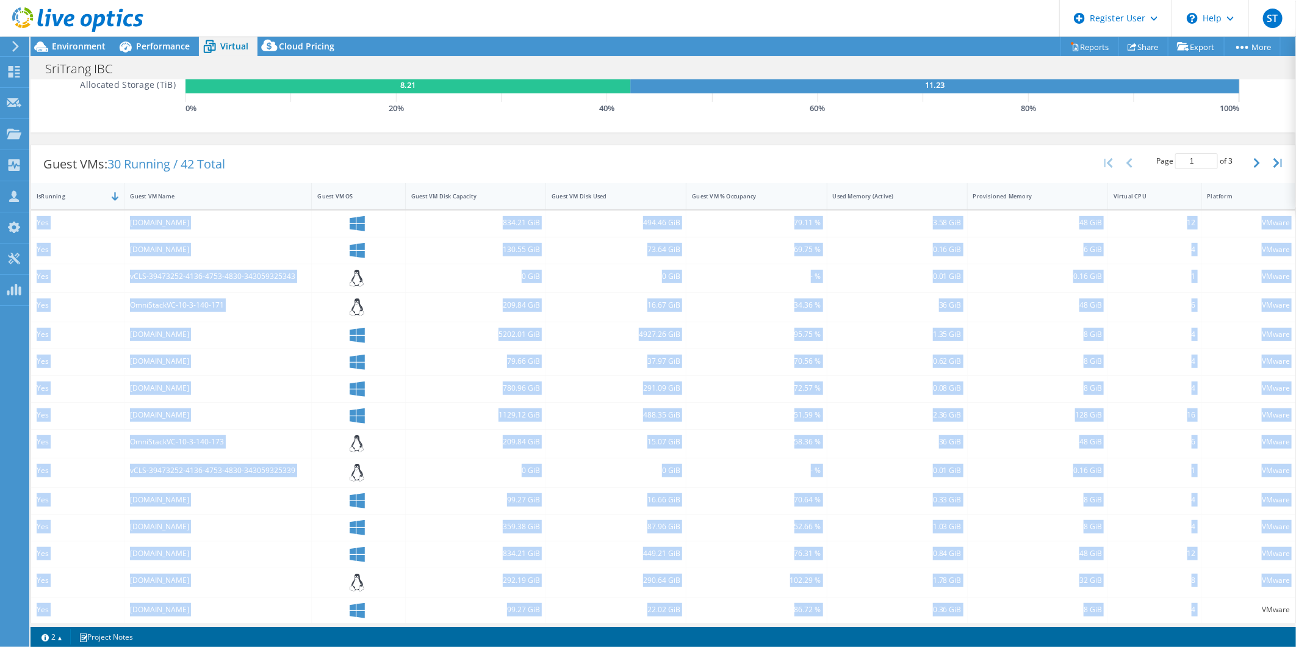
scroll to position [276, 0]
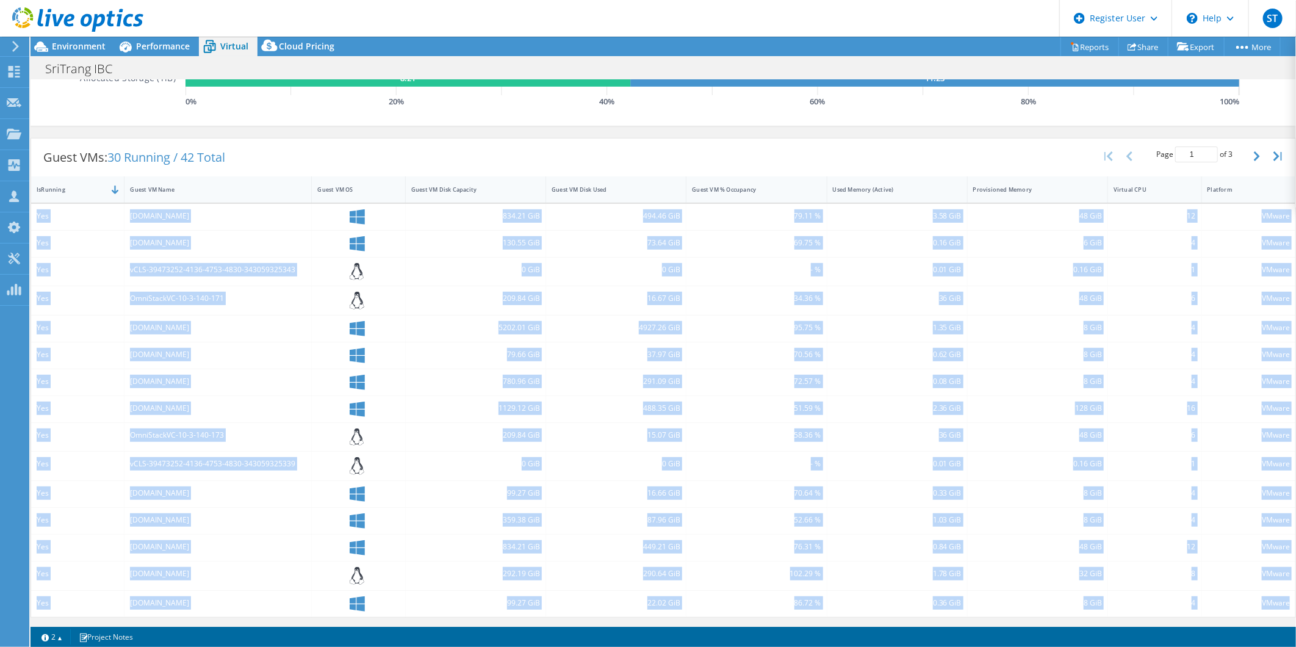
drag, startPoint x: 33, startPoint y: 217, endPoint x: 1279, endPoint y: 605, distance: 1304.8
click at [776, 411] on div "Yes [DOMAIN_NAME] 834.21 GiB 494.46 GiB 79.11 % 3.58 GiB 48 GiB 12 VMware Yes […" at bounding box center [663, 410] width 1265 height 413
copy div "Yes [DOMAIN_NAME] 834.21 GiB 494.46 GiB 79.11 % 3.58 GiB 48 GiB 12 VMware Yes […"
click at [721, 348] on div "70.56 %" at bounding box center [756, 354] width 129 height 13
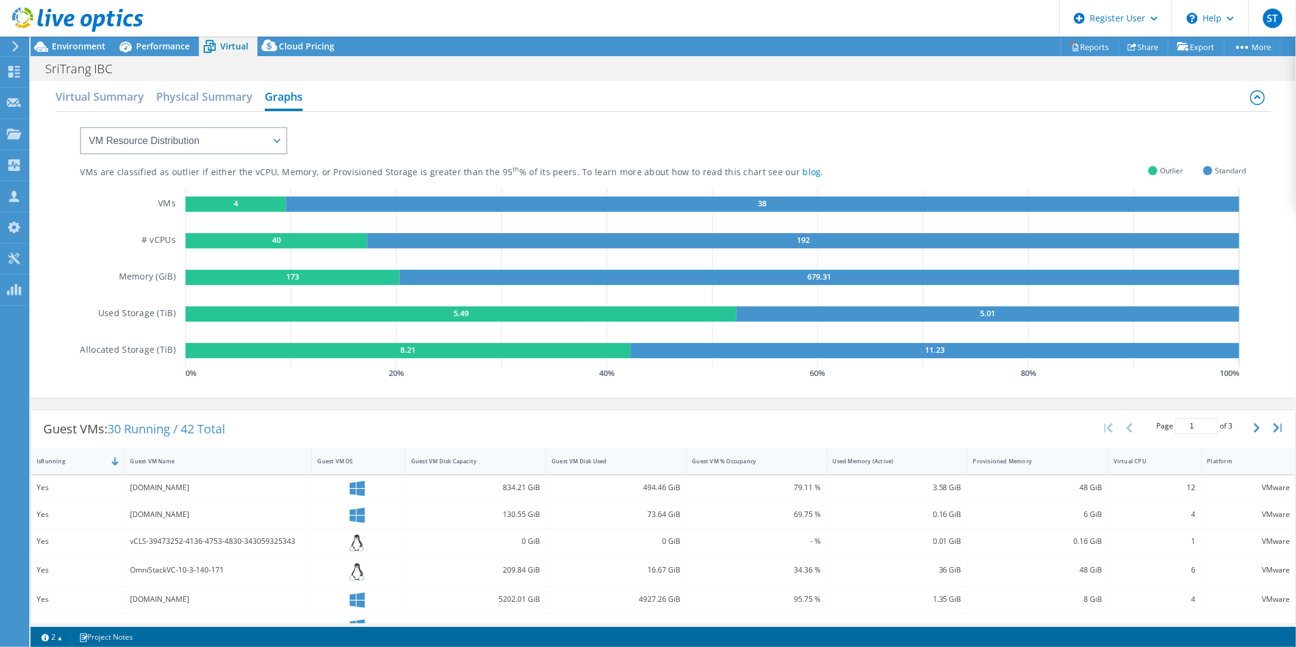
scroll to position [0, 0]
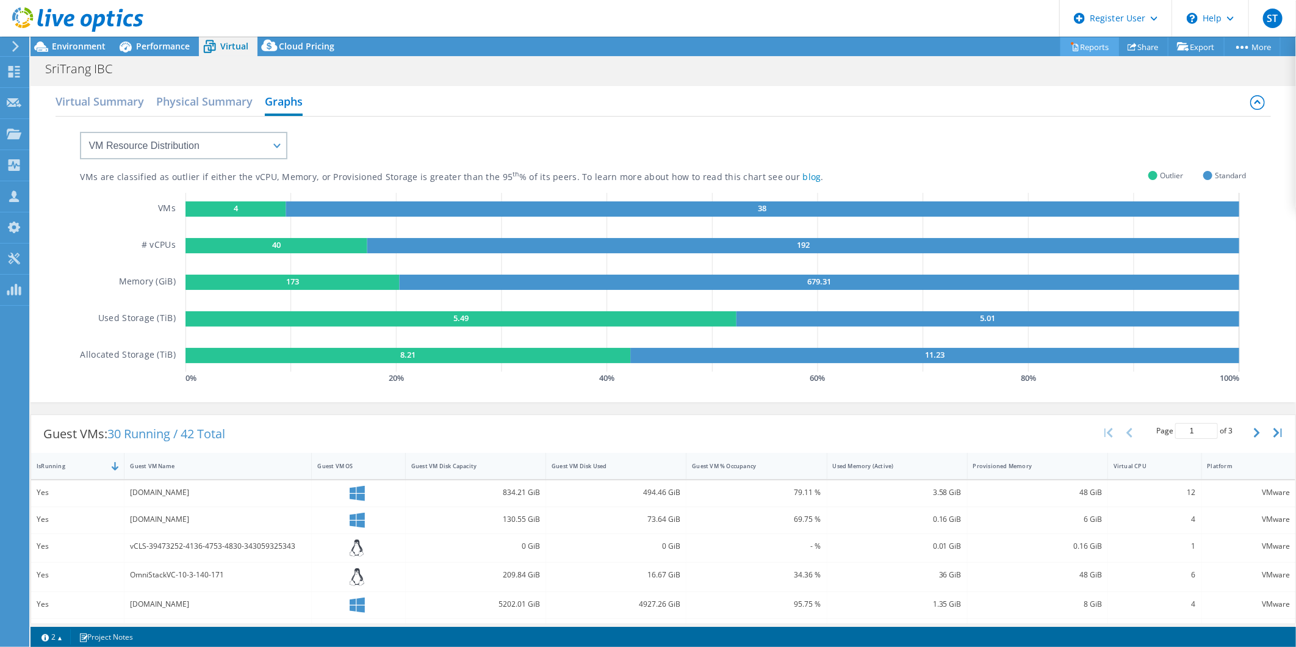
click at [776, 49] on link "Reports" at bounding box center [1090, 46] width 59 height 19
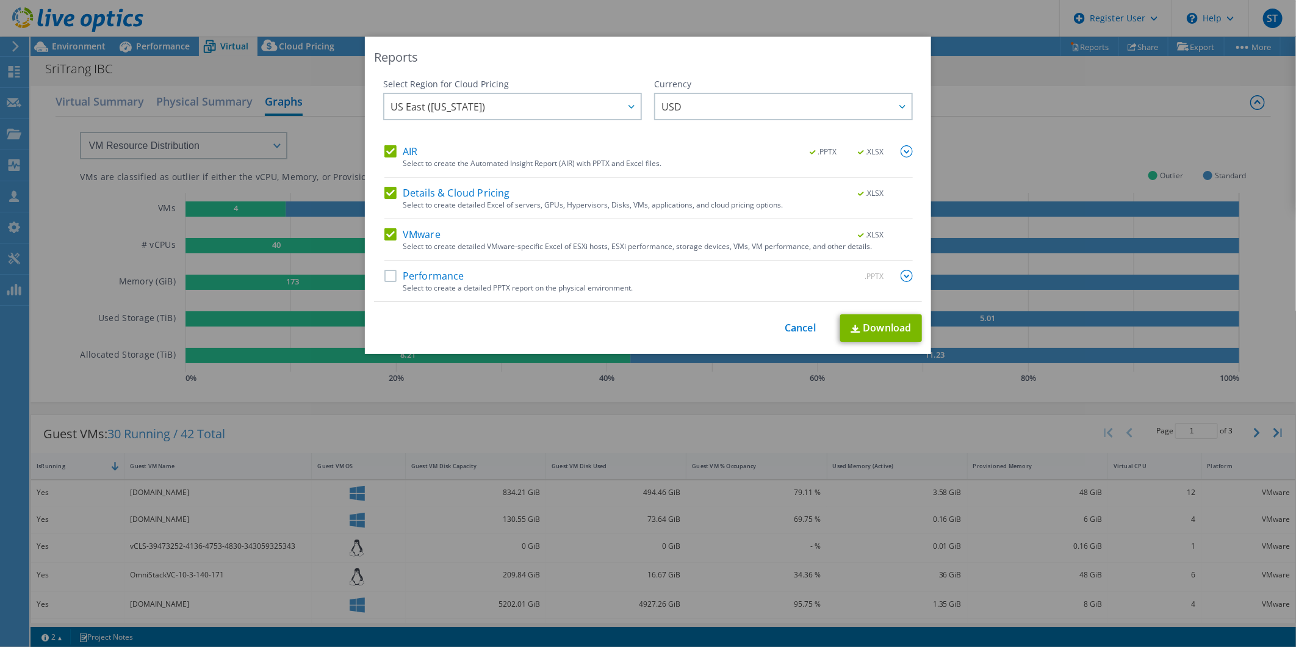
click at [389, 154] on label "AIR" at bounding box center [401, 151] width 33 height 12
click at [0, 0] on input "AIR" at bounding box center [0, 0] width 0 height 0
click at [776, 332] on link "Download" at bounding box center [881, 327] width 82 height 27
click at [776, 328] on link "Cancel" at bounding box center [800, 328] width 31 height 12
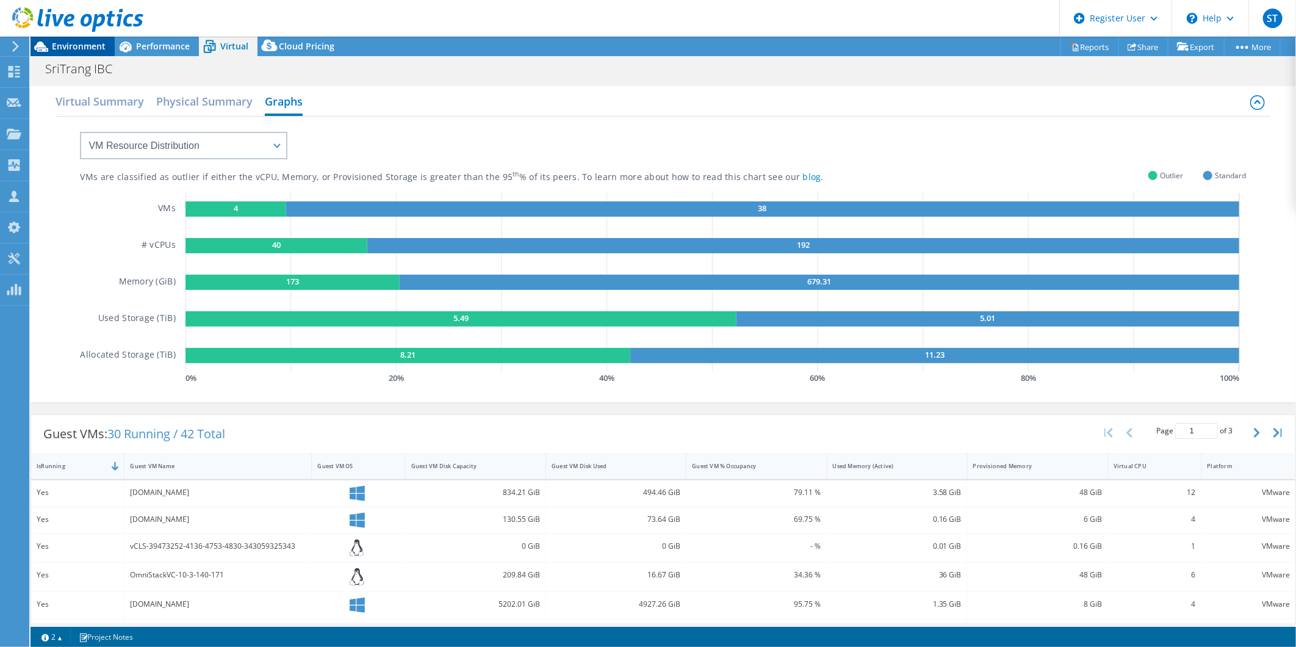
click at [59, 40] on div "ST Dell User Suwat Techapradinan [EMAIL_ADDRESS][DOMAIN_NAME] Dell My Profile L…" at bounding box center [648, 323] width 1296 height 647
click at [59, 40] on span "Environment" at bounding box center [79, 46] width 54 height 12
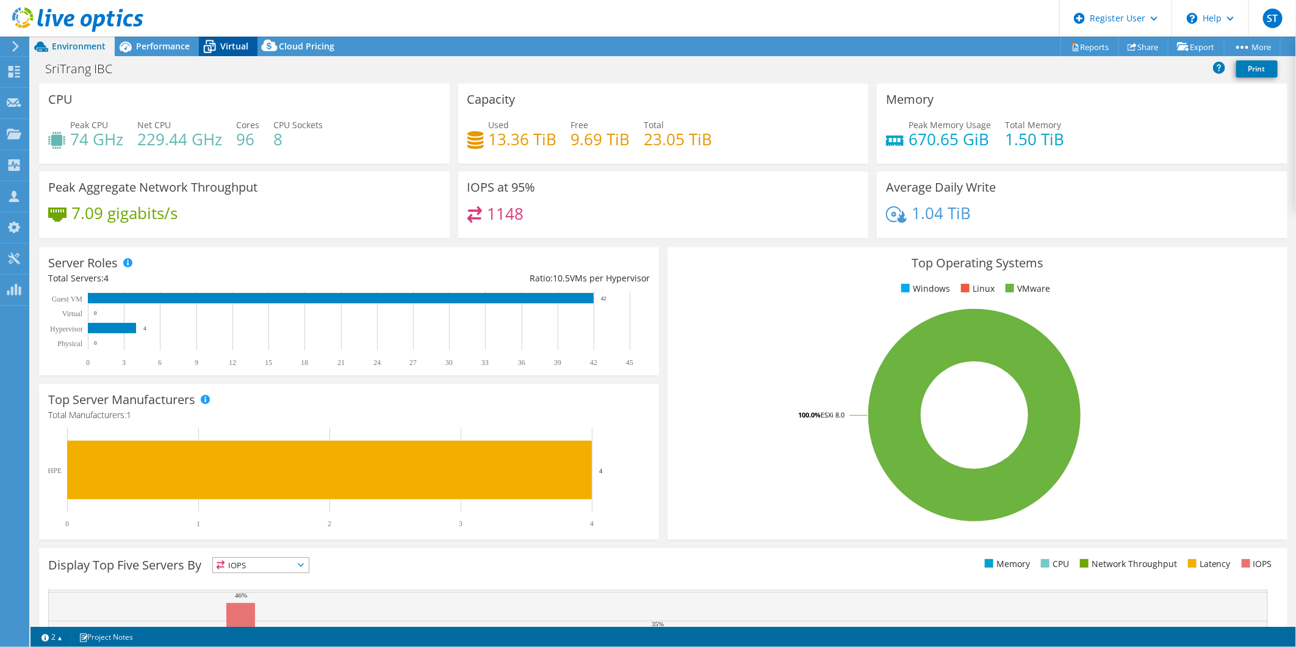
click at [221, 38] on div "Virtual" at bounding box center [228, 47] width 59 height 20
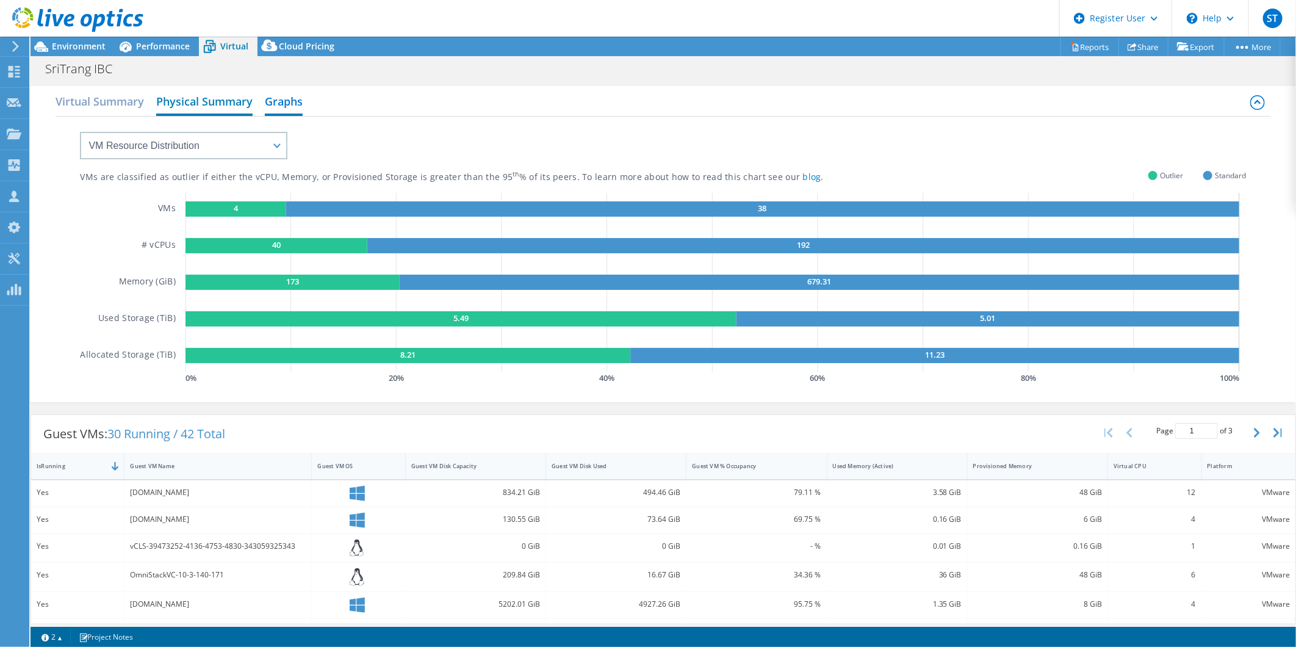
click at [195, 101] on h2 "Physical Summary" at bounding box center [204, 102] width 96 height 27
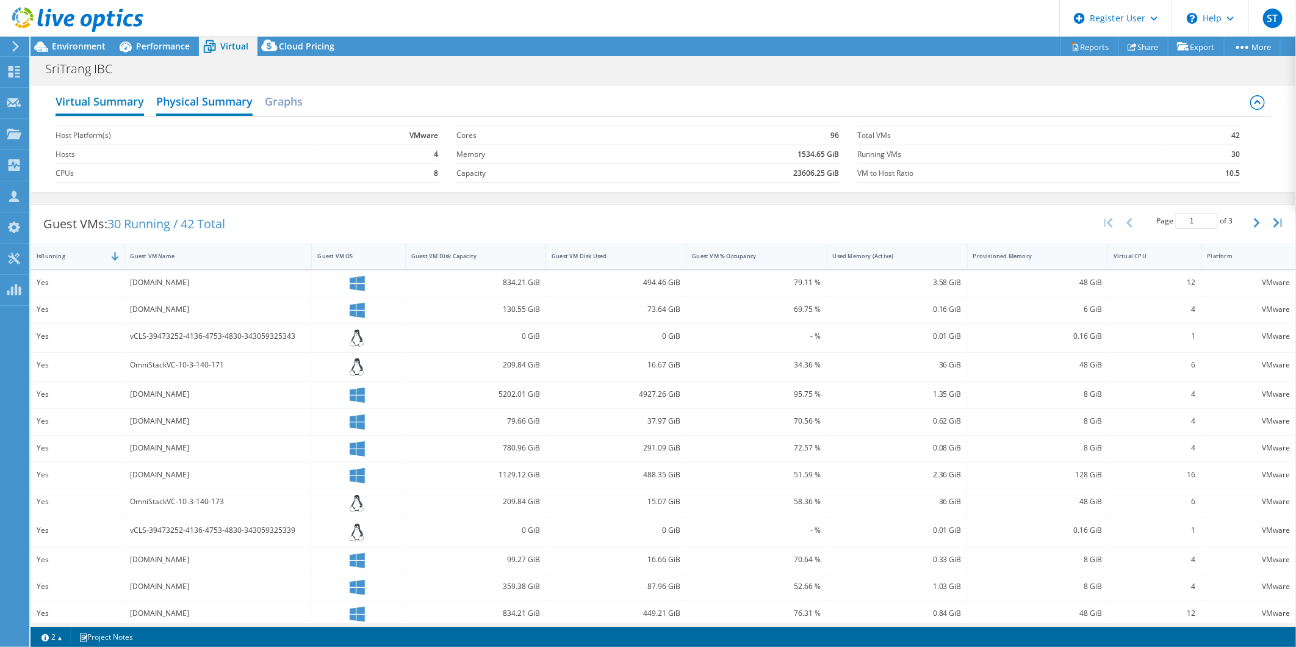
click at [114, 96] on h2 "Virtual Summary" at bounding box center [100, 102] width 89 height 27
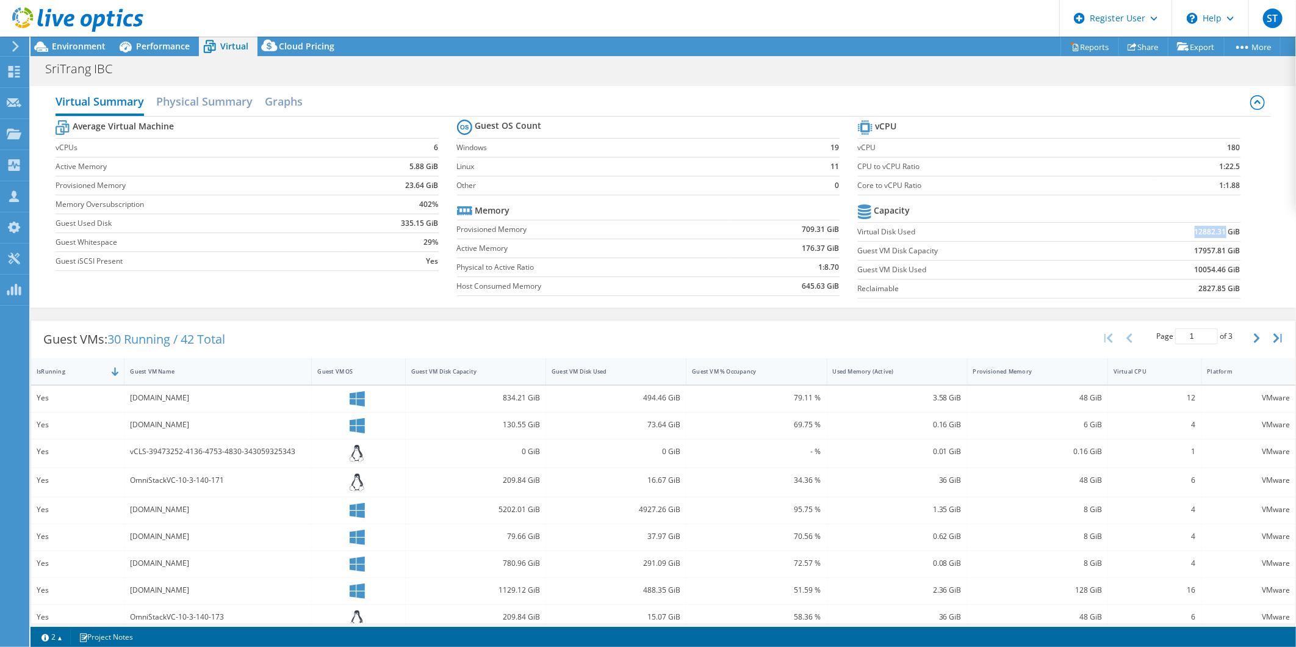
drag, startPoint x: 1185, startPoint y: 233, endPoint x: 1215, endPoint y: 233, distance: 29.9
click at [776, 233] on b "12882.31 GiB" at bounding box center [1218, 232] width 46 height 12
copy b "12882.31"
drag, startPoint x: 1186, startPoint y: 292, endPoint x: 1215, endPoint y: 291, distance: 29.3
click at [776, 291] on td "2827.85 GiB" at bounding box center [1174, 288] width 132 height 19
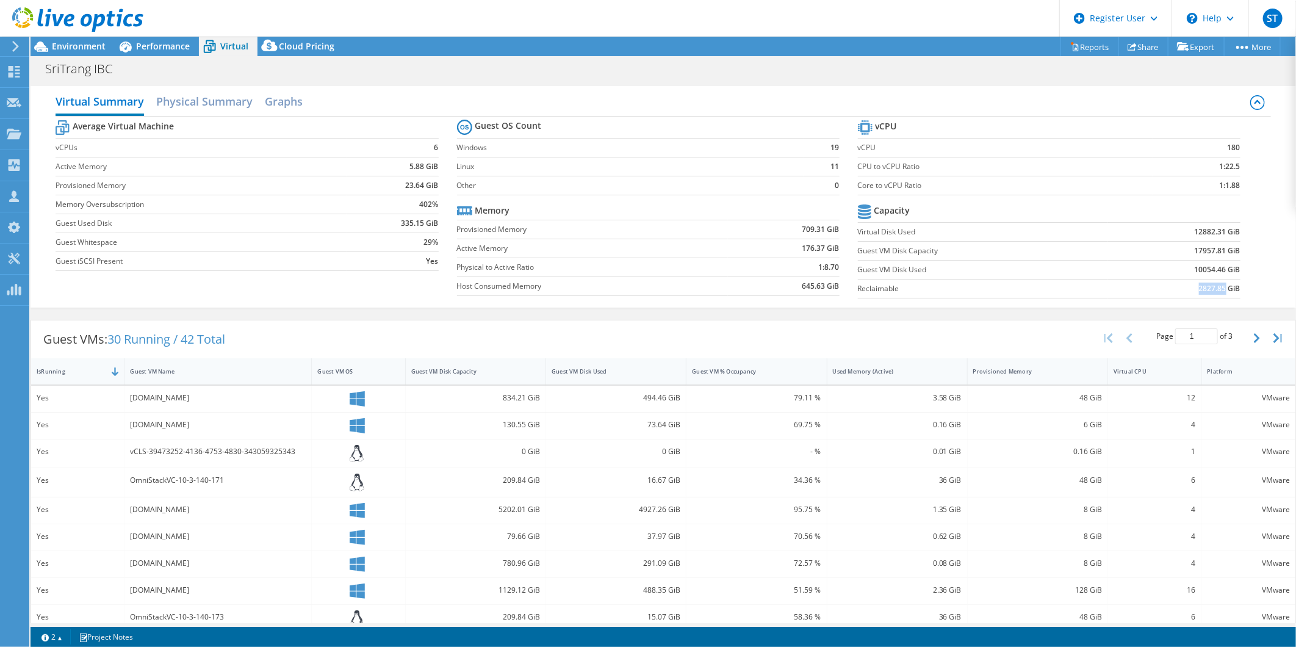
copy b "2827.85"
